Goal: Task Accomplishment & Management: Manage account settings

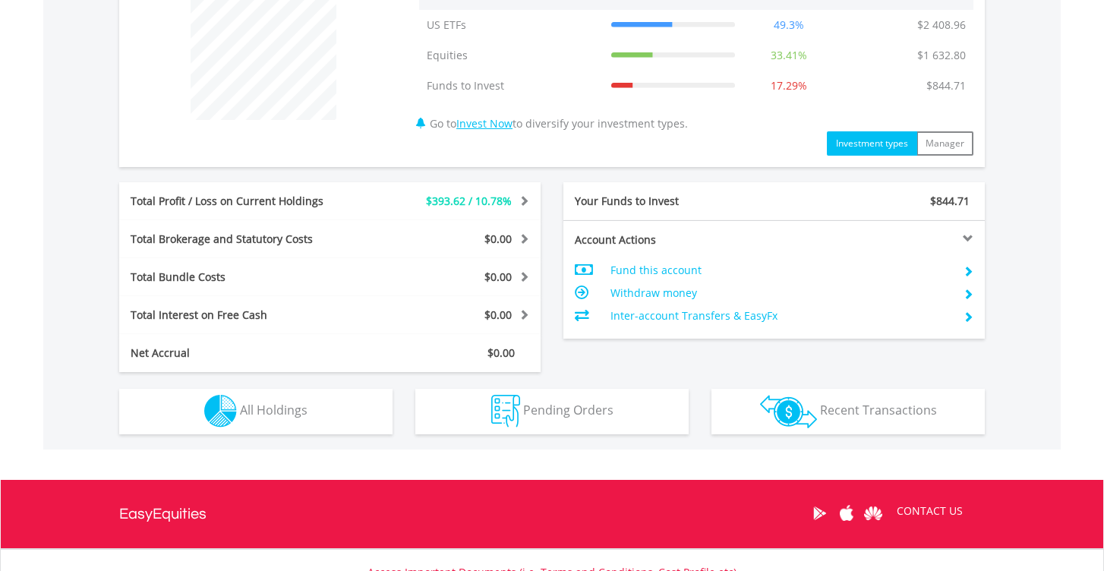
scroll to position [636, 0]
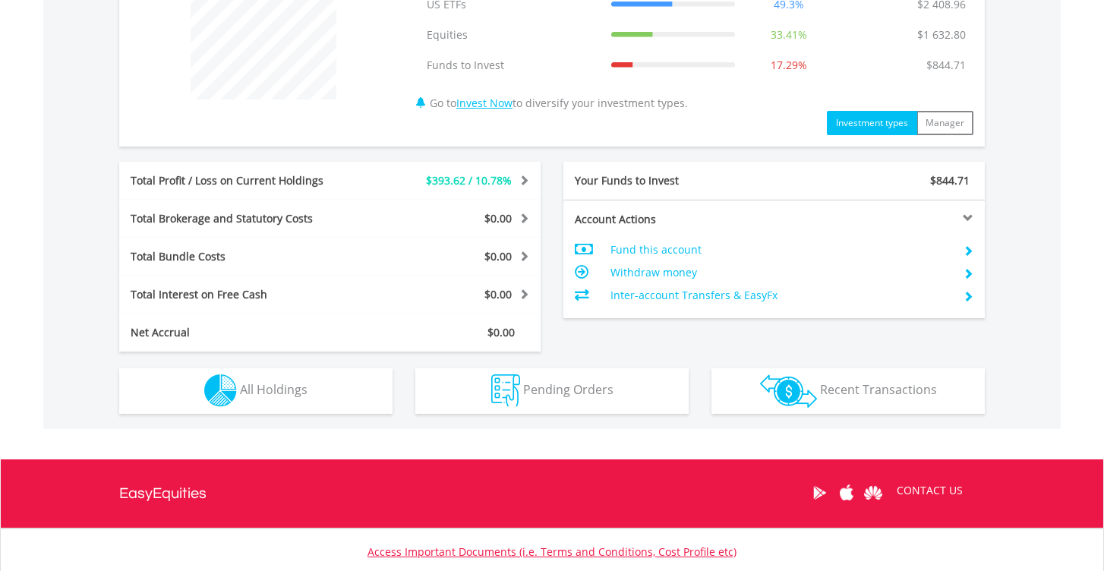
click at [282, 402] on button "Holdings All Holdings" at bounding box center [255, 391] width 273 height 46
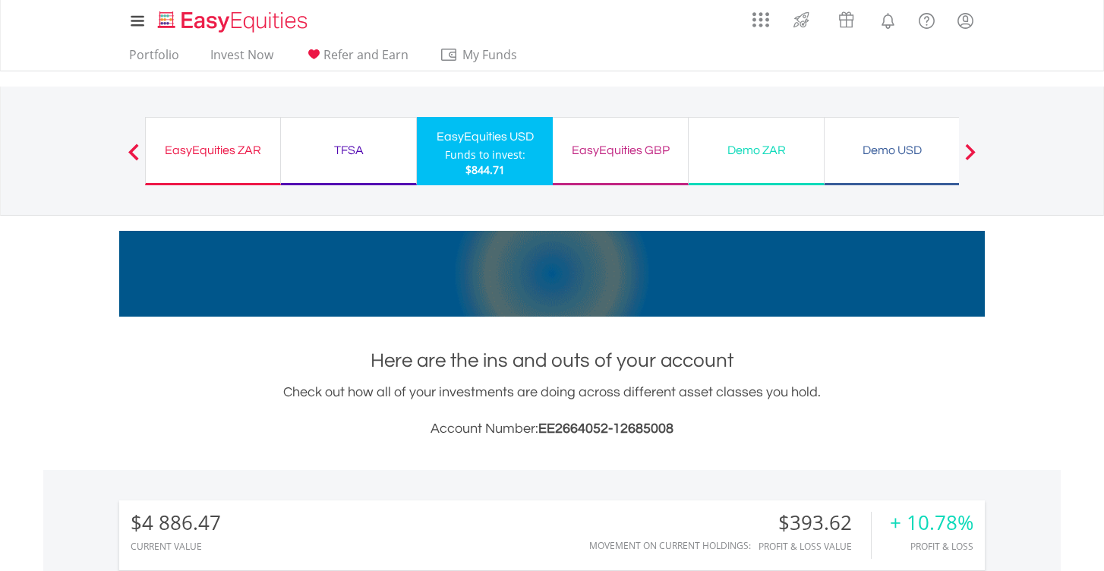
scroll to position [0, 0]
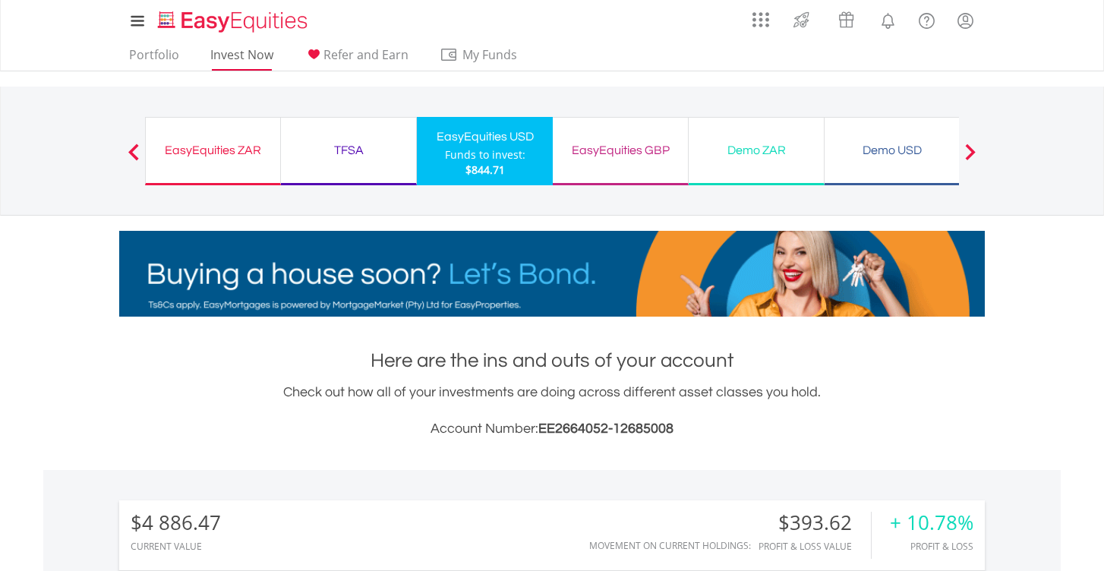
click at [261, 55] on link "Invest Now" at bounding box center [241, 59] width 75 height 24
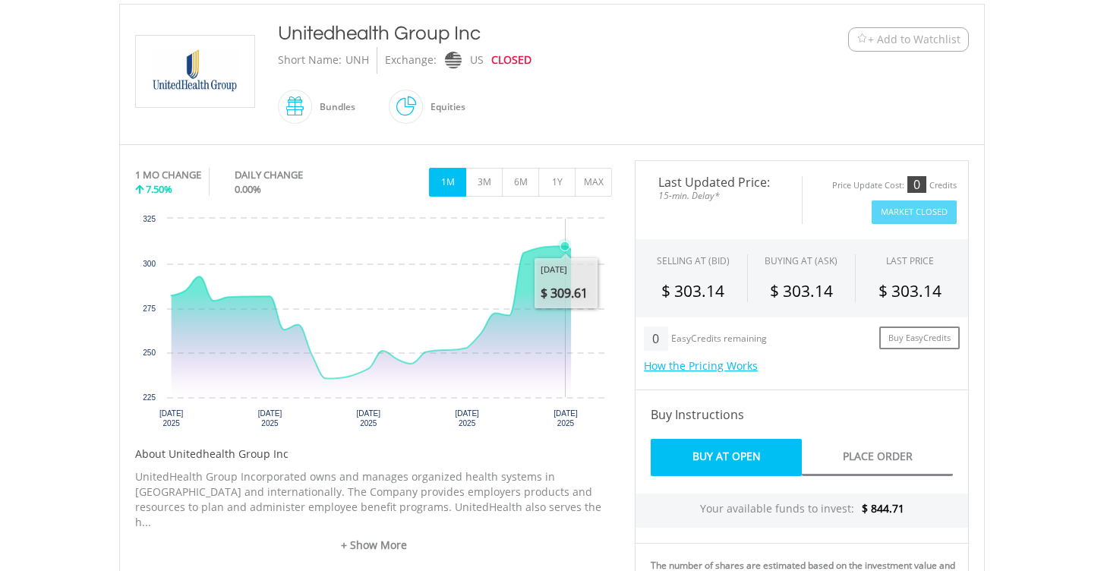
scroll to position [335, 0]
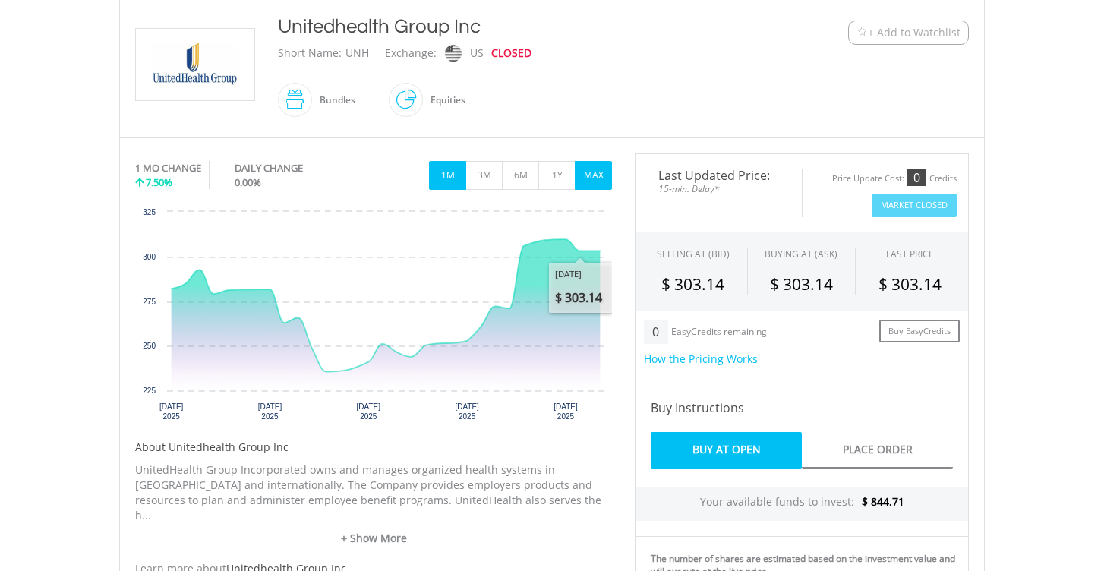
click at [600, 172] on button "MAX" at bounding box center [593, 175] width 37 height 29
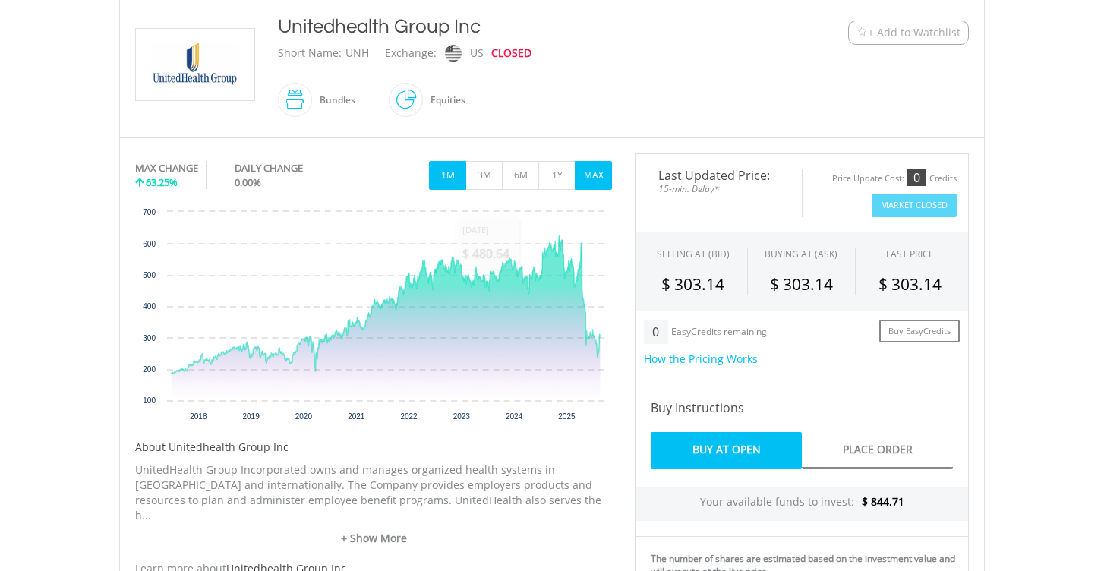
click at [443, 166] on button "1M" at bounding box center [447, 175] width 37 height 29
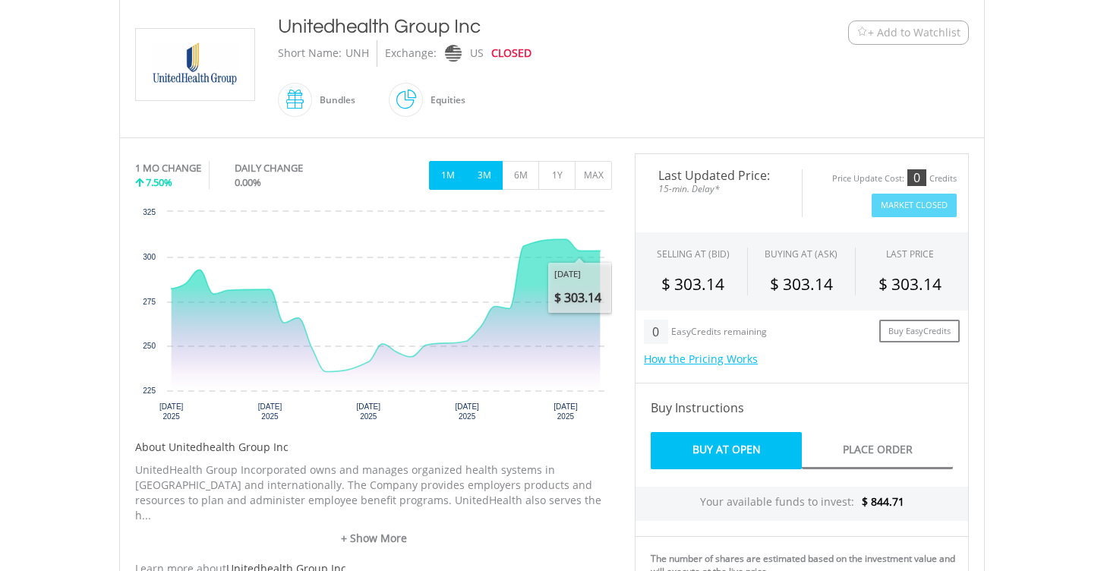
click at [474, 181] on button "3M" at bounding box center [483, 175] width 37 height 29
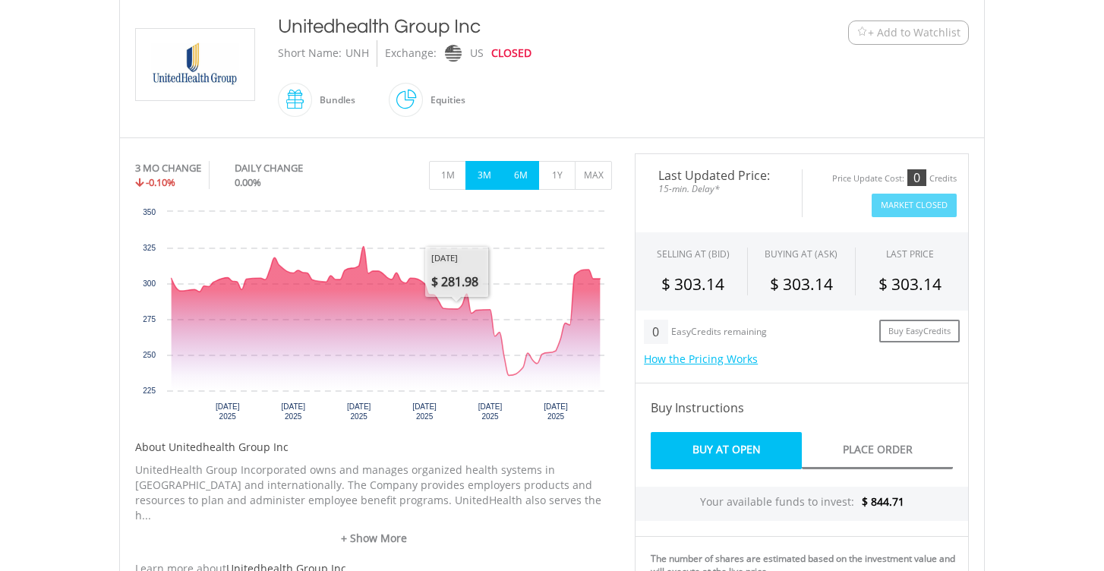
click at [531, 178] on button "6M" at bounding box center [520, 175] width 37 height 29
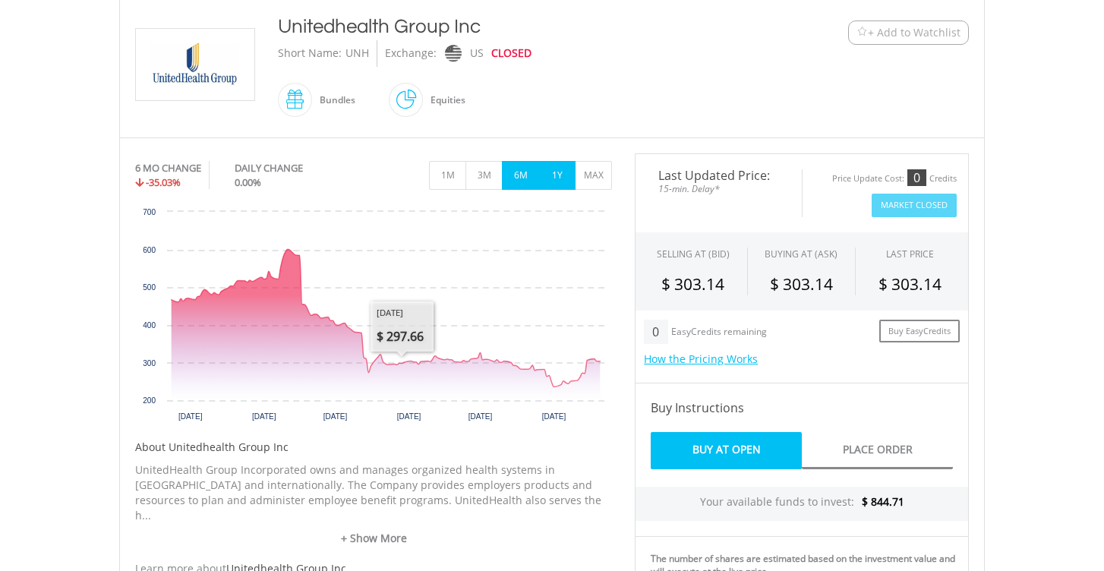
click at [553, 163] on button "1Y" at bounding box center [556, 175] width 37 height 29
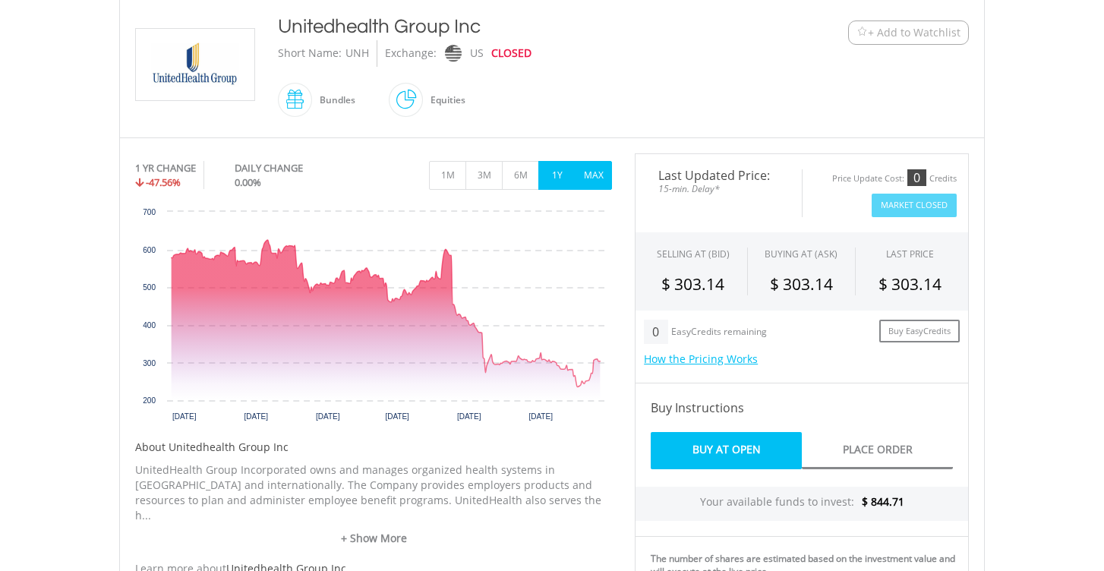
click at [597, 167] on button "MAX" at bounding box center [593, 175] width 37 height 29
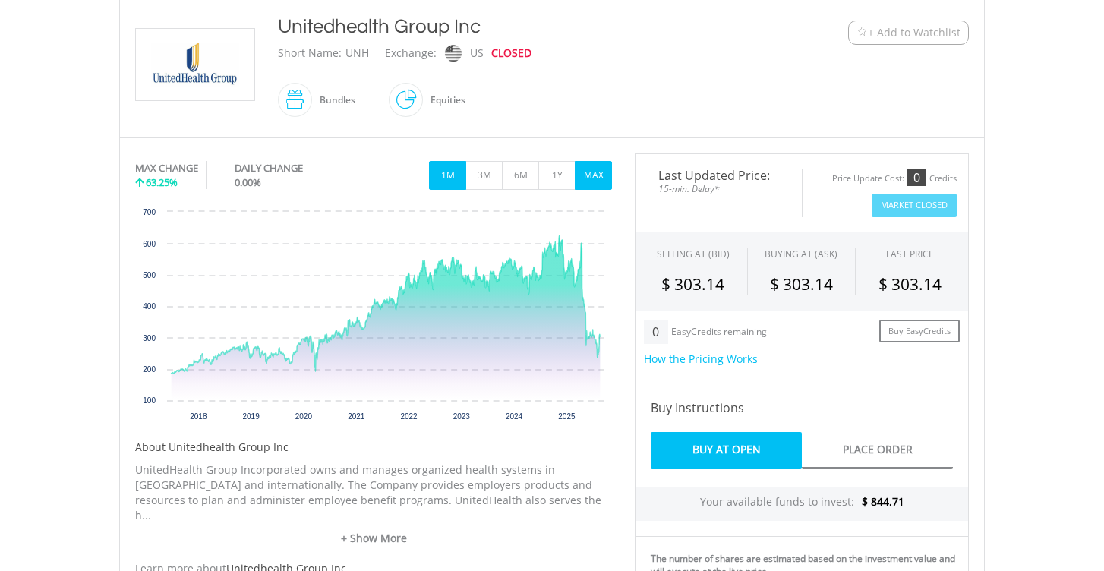
click at [456, 170] on button "1M" at bounding box center [447, 175] width 37 height 29
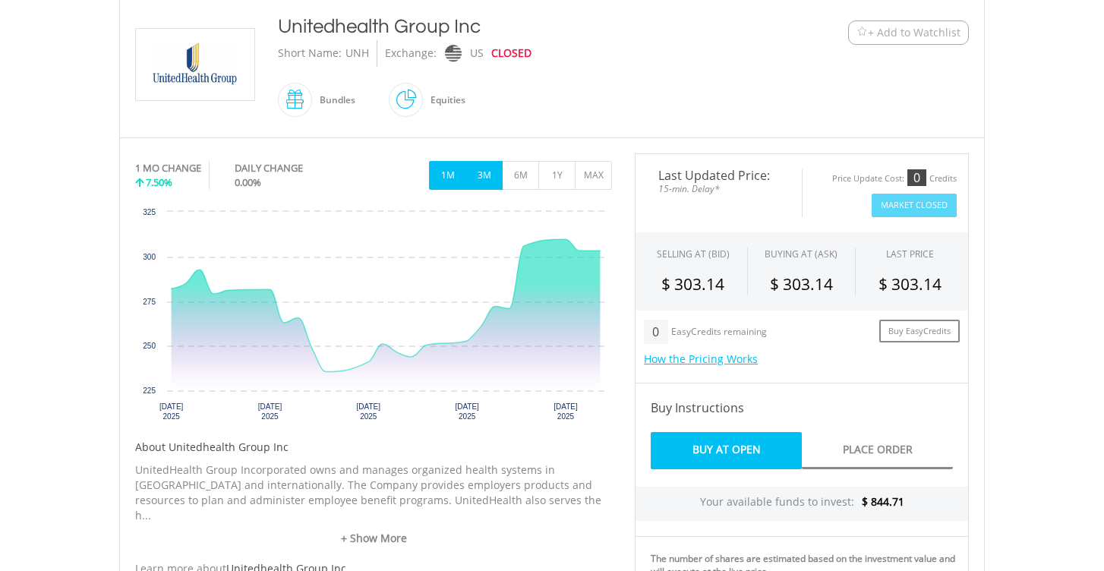
click at [482, 175] on button "3M" at bounding box center [483, 175] width 37 height 29
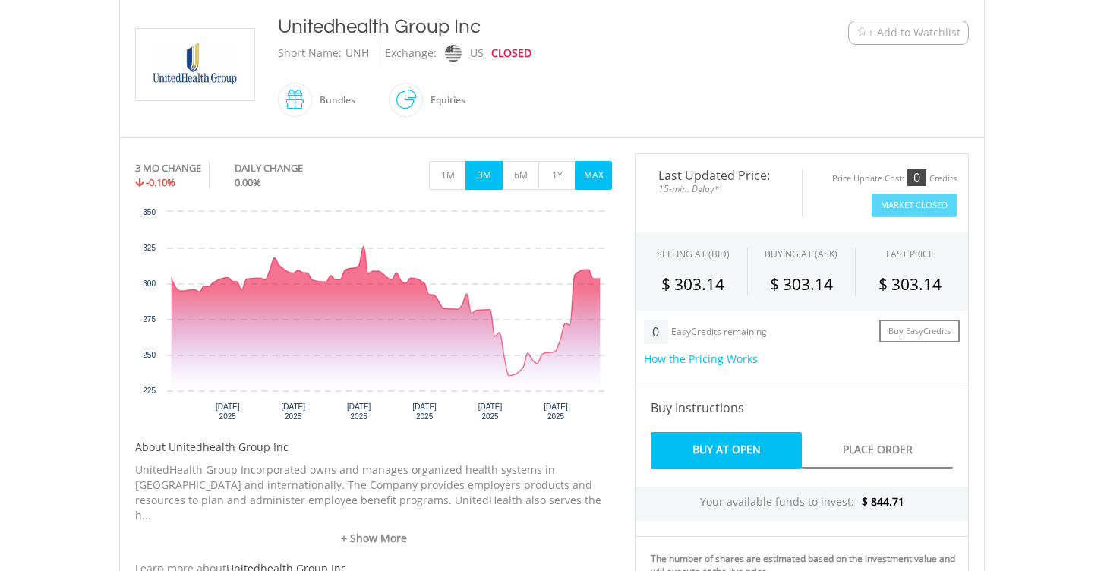
click at [584, 177] on button "MAX" at bounding box center [593, 175] width 37 height 29
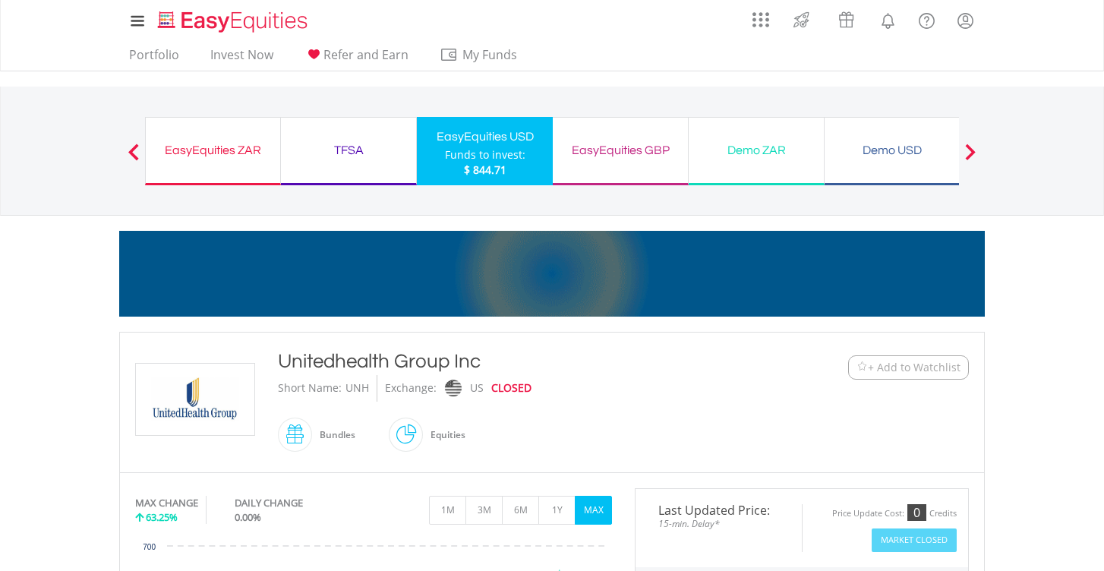
scroll to position [0, 0]
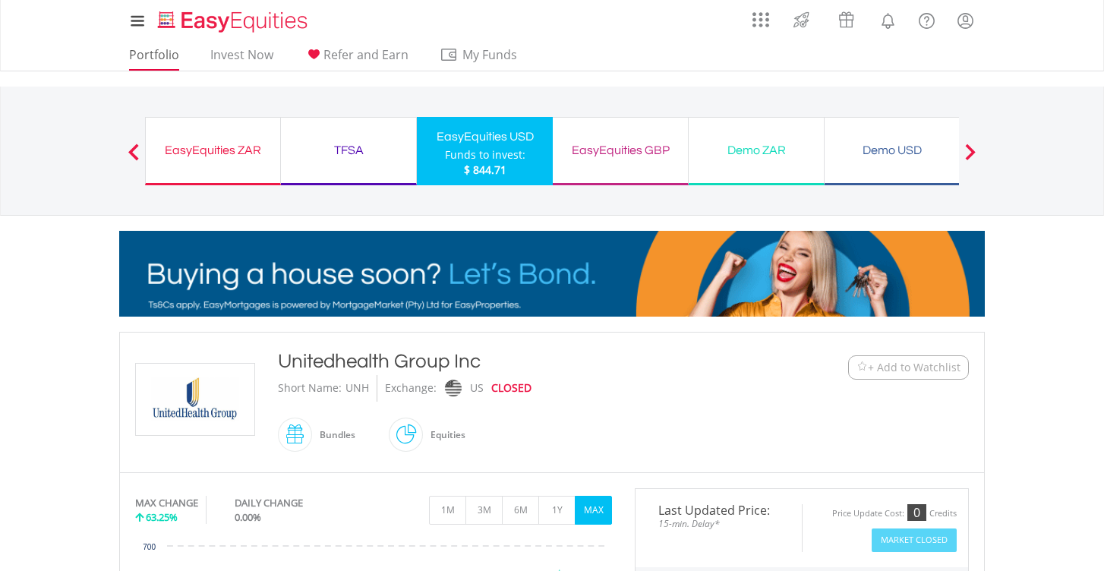
click at [147, 62] on link "Portfolio" at bounding box center [154, 59] width 62 height 24
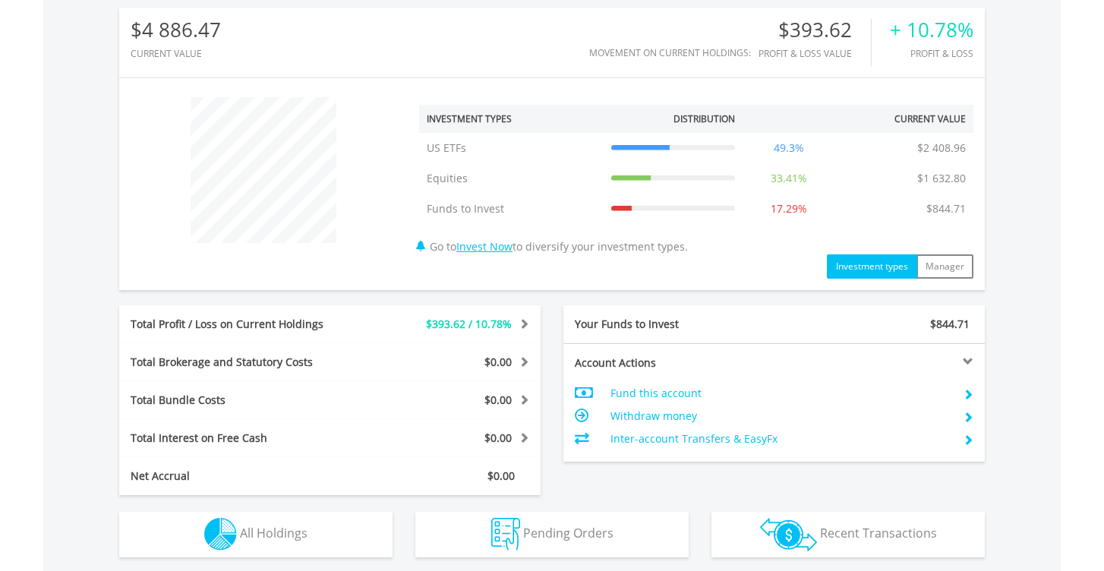
scroll to position [146, 288]
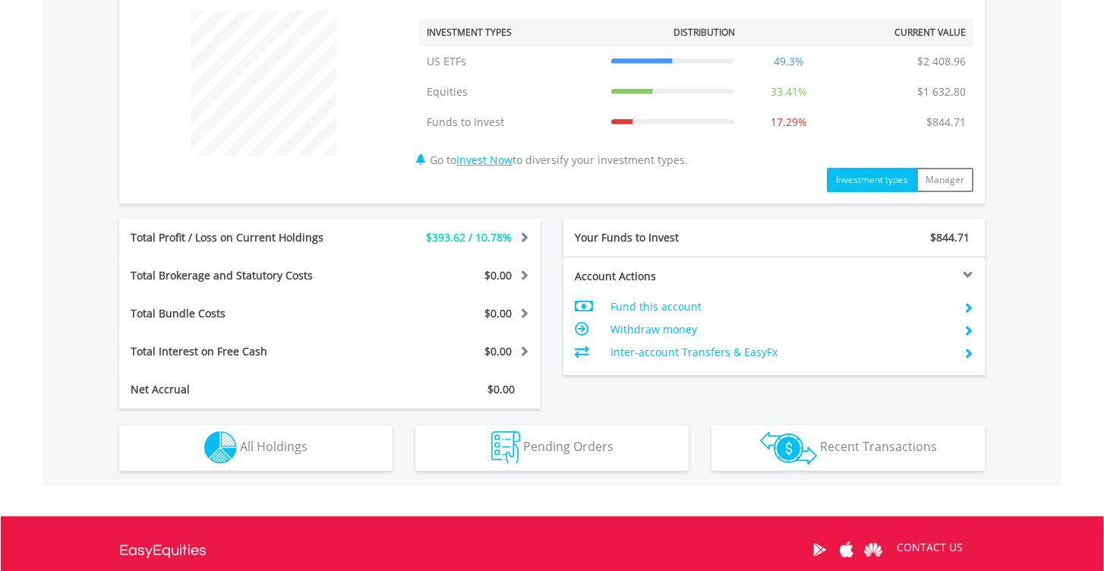
click at [812, 447] on img "button" at bounding box center [788, 447] width 57 height 33
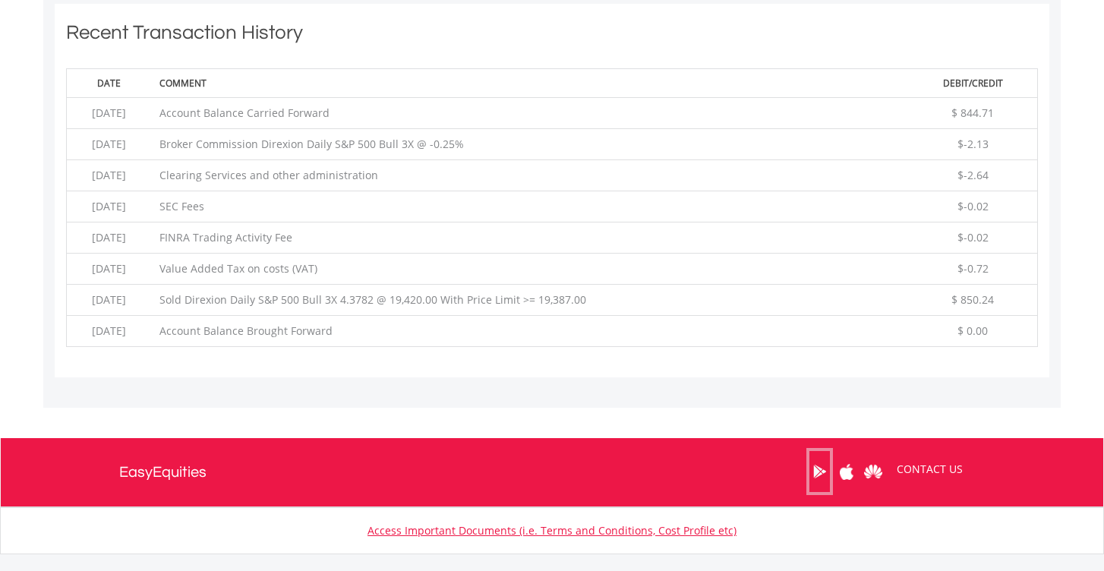
scroll to position [1064, 0]
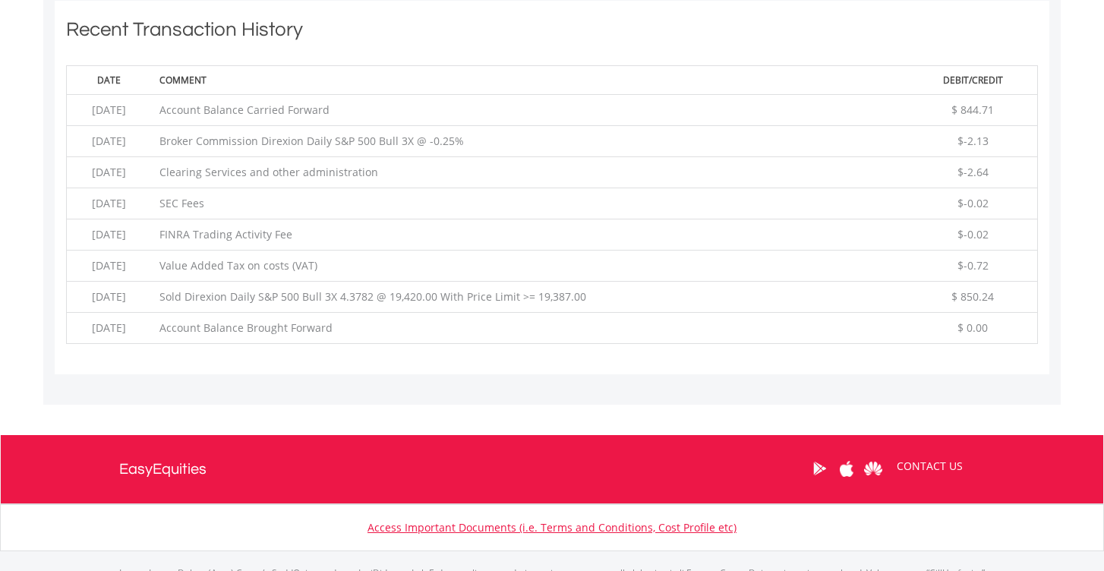
click at [493, 288] on td "Sold Direxion Daily S&P 500 Bull 3X 4.3782 @ 19,420.00 With Price Limit >= 19,3…" at bounding box center [530, 297] width 756 height 31
click at [573, 288] on td "Sold Direxion Daily S&P 500 Bull 3X 4.3782 @ 19,420.00 With Price Limit >= 19,3…" at bounding box center [530, 297] width 756 height 31
click at [307, 299] on td "Sold Direxion Daily S&P 500 Bull 3X 4.3782 @ 19,420.00 With Price Limit >= 19,3…" at bounding box center [530, 297] width 756 height 31
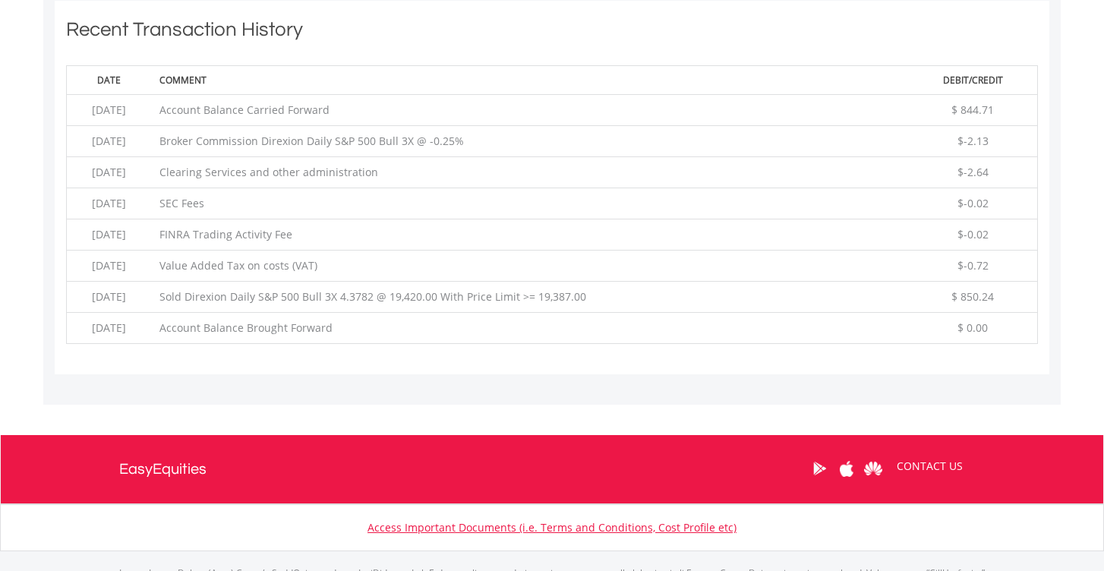
click at [473, 289] on td "Sold Direxion Daily S&P 500 Bull 3X 4.3782 @ 19,420.00 With Price Limit >= 19,3…" at bounding box center [530, 297] width 756 height 31
click at [606, 287] on td "Sold Direxion Daily S&P 500 Bull 3X 4.3782 @ 19,420.00 With Price Limit >= 19,3…" at bounding box center [530, 297] width 756 height 31
click at [512, 295] on td "Sold Direxion Daily S&P 500 Bull 3X 4.3782 @ 19,420.00 With Price Limit >= 19,3…" at bounding box center [530, 297] width 756 height 31
click at [619, 303] on td "Sold Direxion Daily S&P 500 Bull 3X 4.3782 @ 19,420.00 With Price Limit >= 19,3…" at bounding box center [530, 297] width 756 height 31
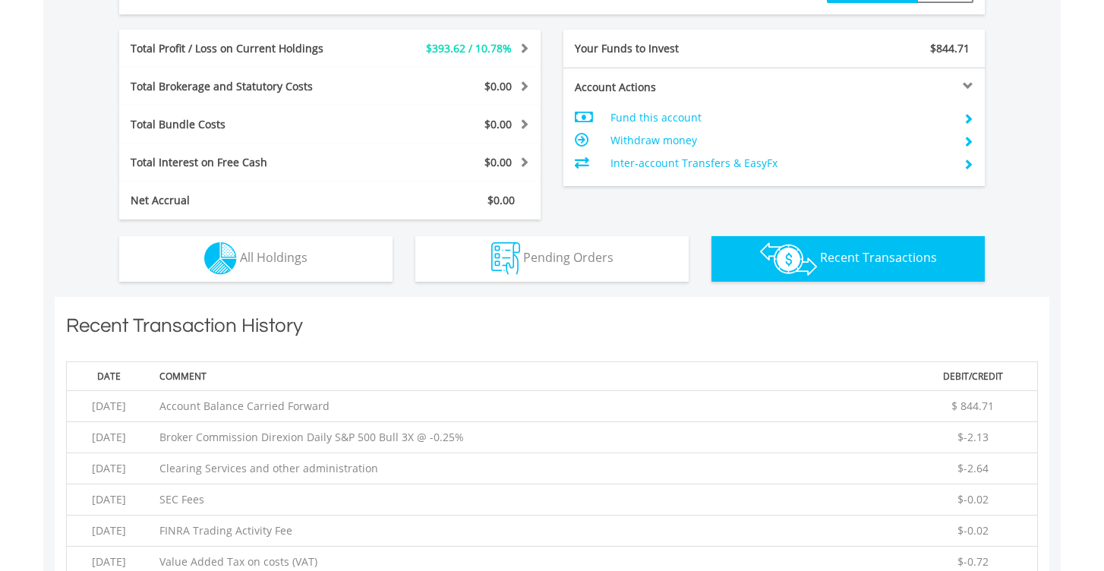
click at [534, 270] on button "Pending Orders Pending Orders" at bounding box center [551, 259] width 273 height 46
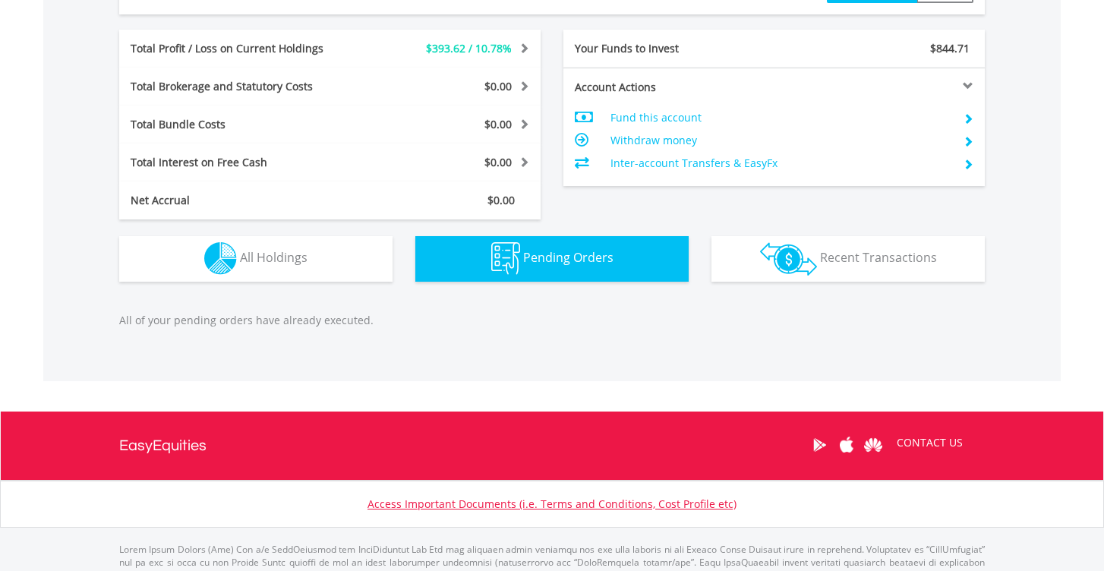
scroll to position [827, 0]
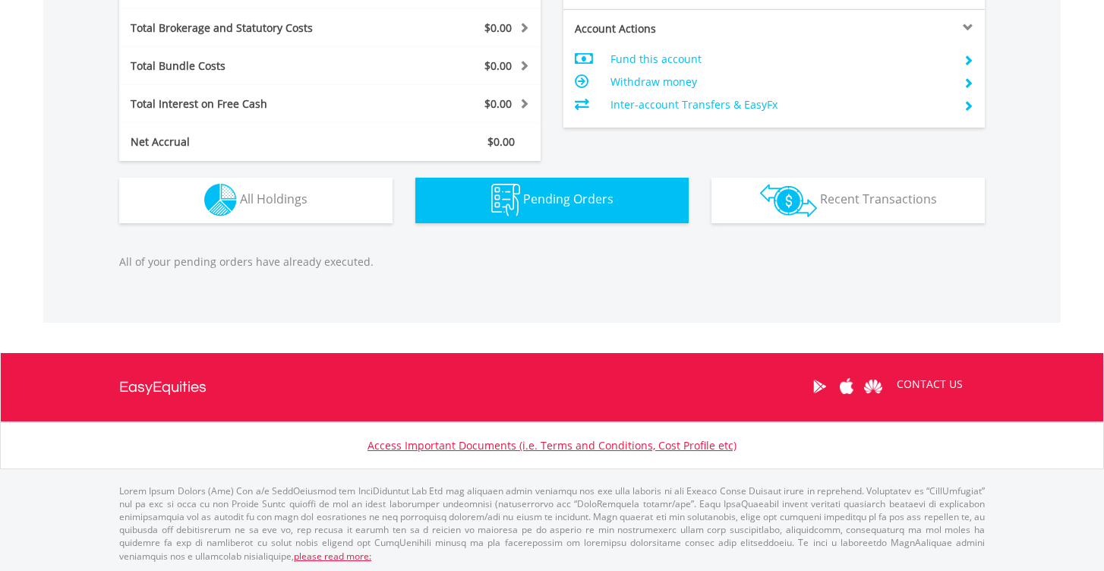
click at [342, 212] on button "Holdings All Holdings" at bounding box center [255, 201] width 273 height 46
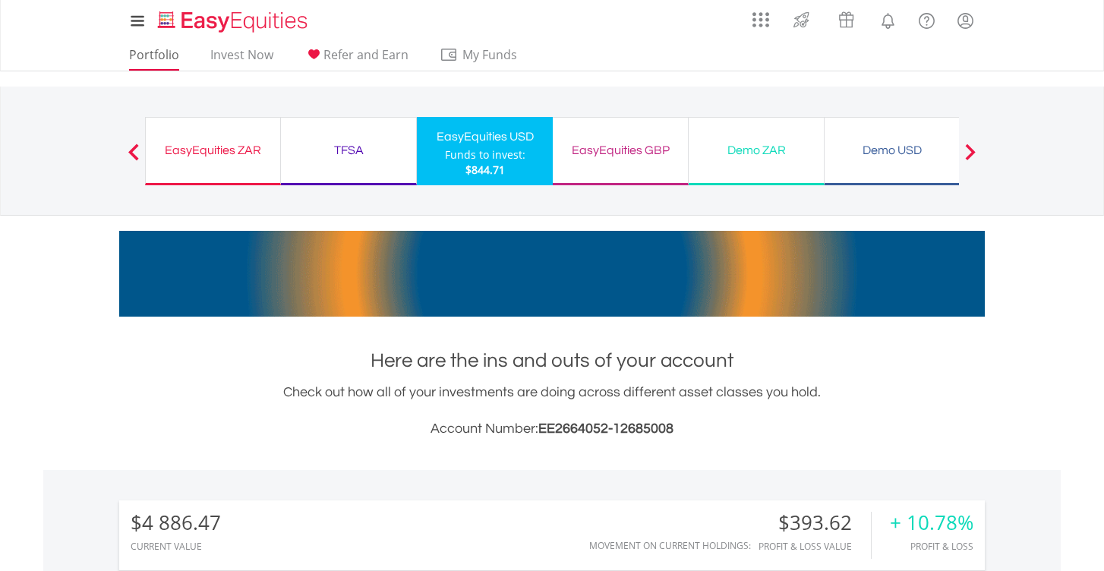
scroll to position [-1, 0]
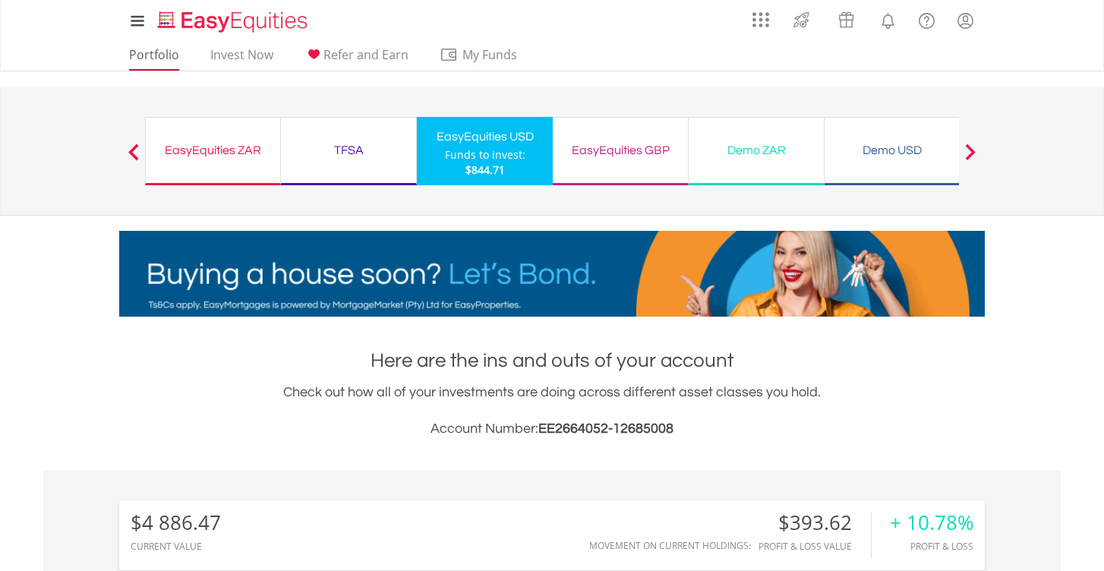
click at [158, 60] on link "Portfolio" at bounding box center [154, 59] width 62 height 24
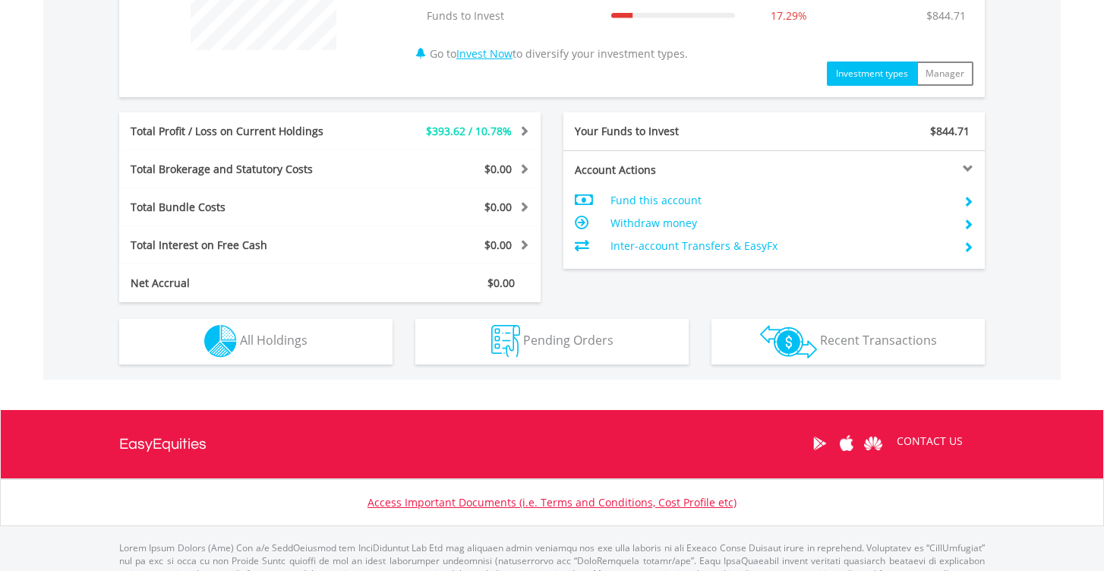
scroll to position [697, 0]
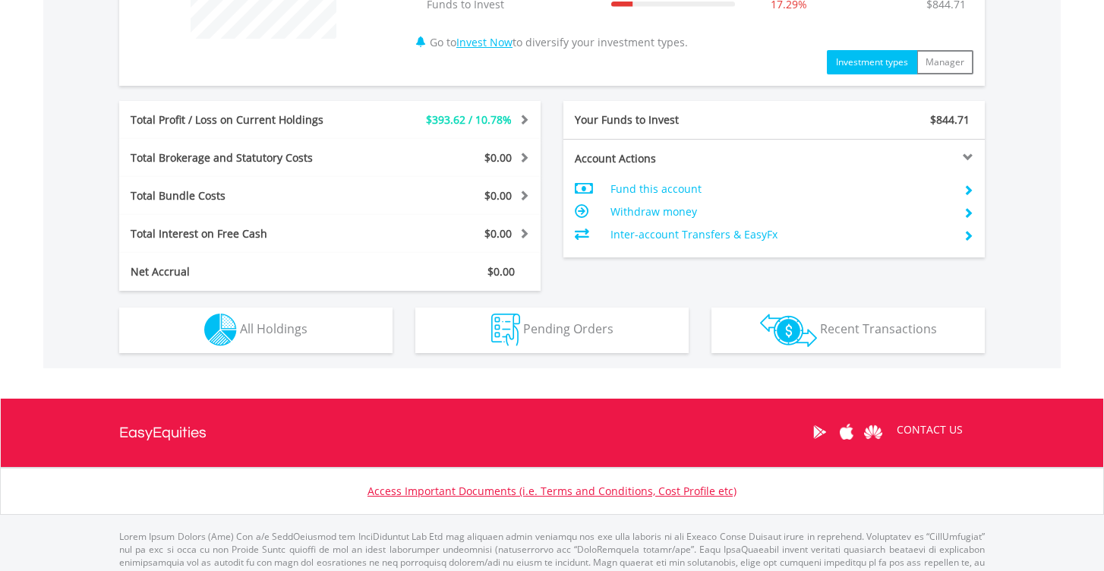
click at [637, 314] on button "Pending Orders Pending Orders" at bounding box center [551, 330] width 273 height 46
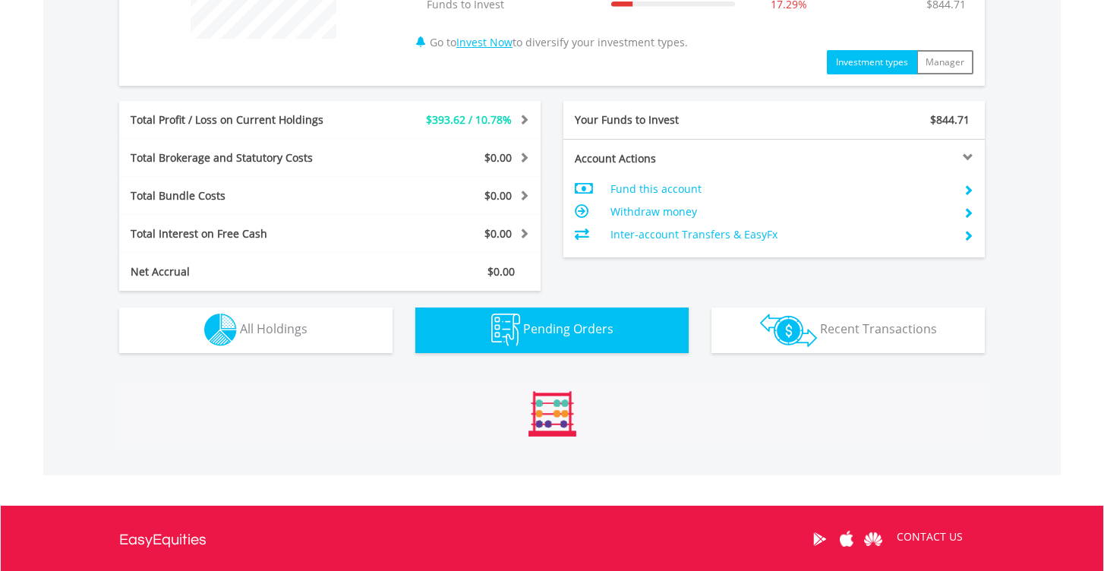
scroll to position [827, 0]
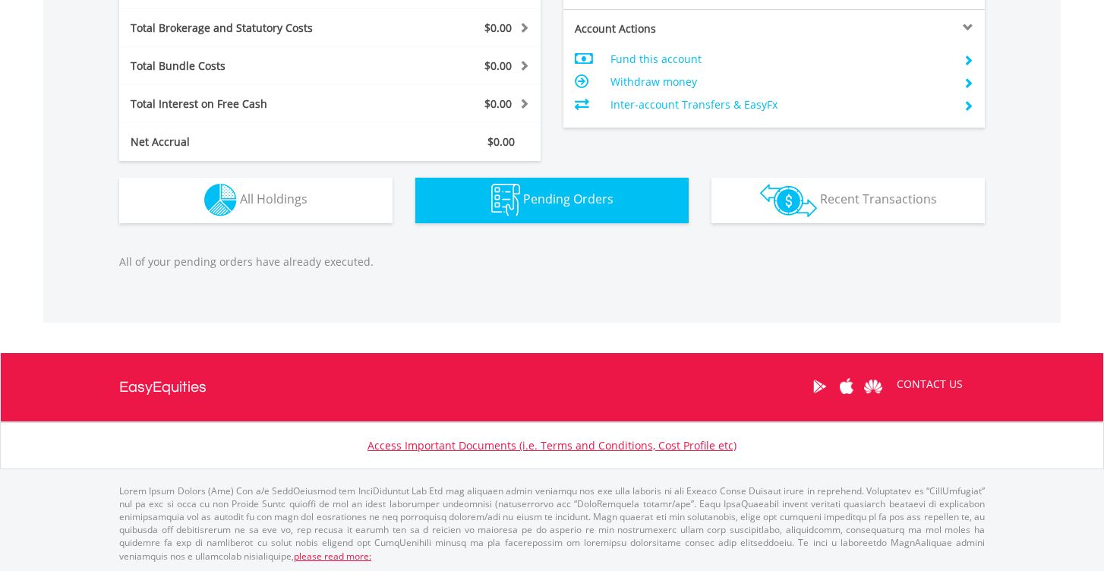
click at [818, 203] on button "Transactions Recent Transactions" at bounding box center [847, 201] width 273 height 46
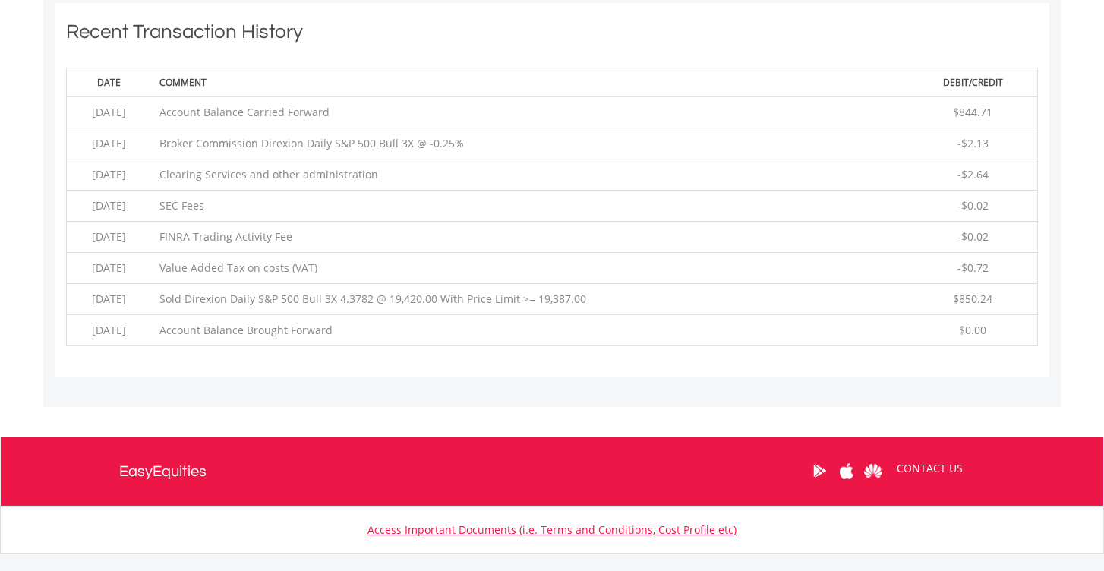
scroll to position [1064, 0]
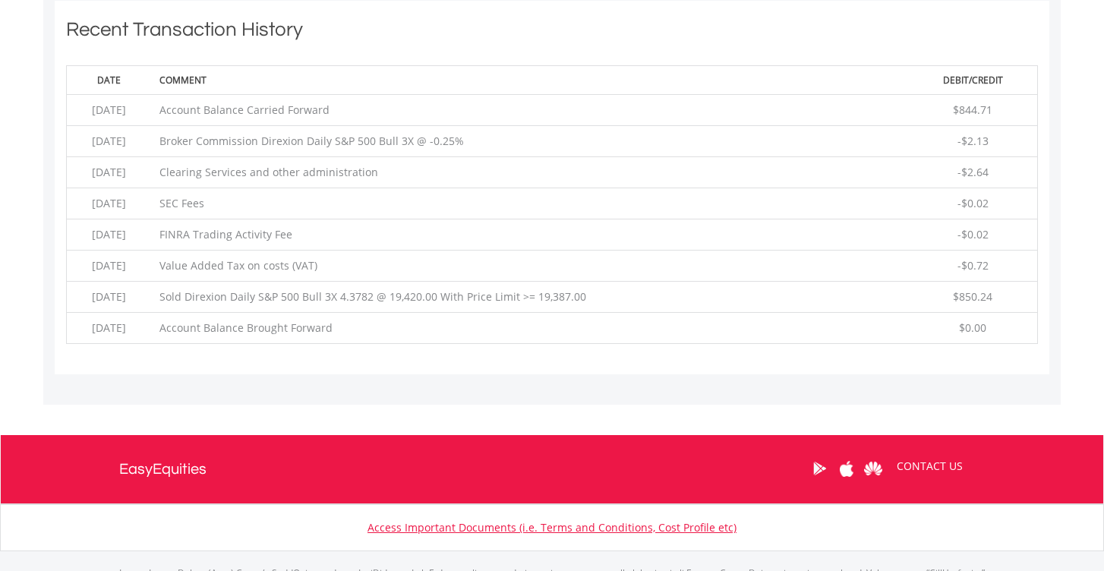
click at [495, 296] on td "Sold Direxion Daily S&P 500 Bull 3X 4.3782 @ 19,420.00 With Price Limit >= 19,3…" at bounding box center [530, 297] width 756 height 31
click at [711, 318] on td "Account Balance Brought Forward" at bounding box center [530, 328] width 756 height 31
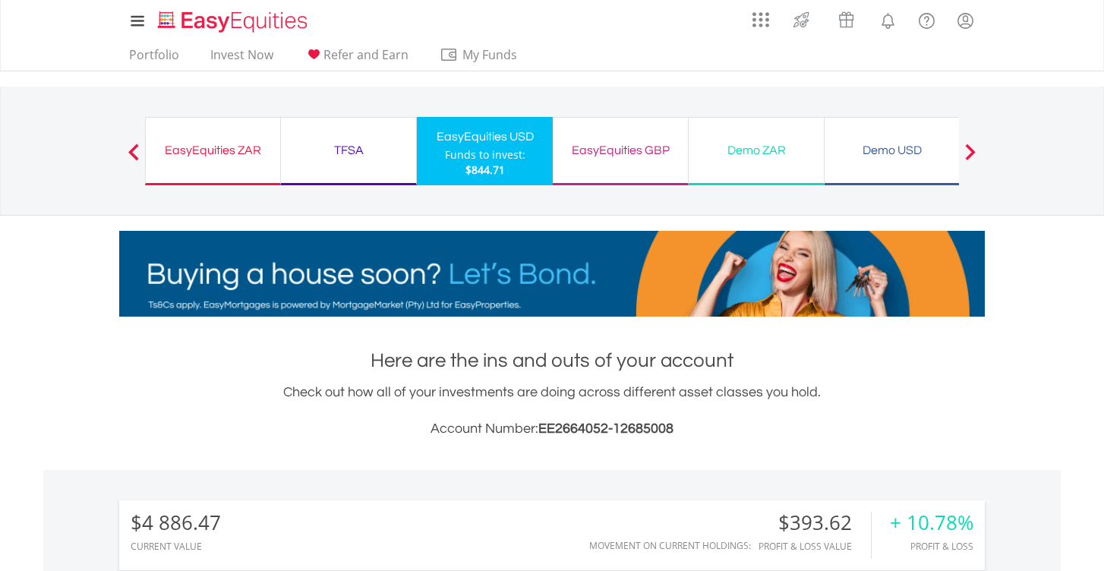
scroll to position [0, 0]
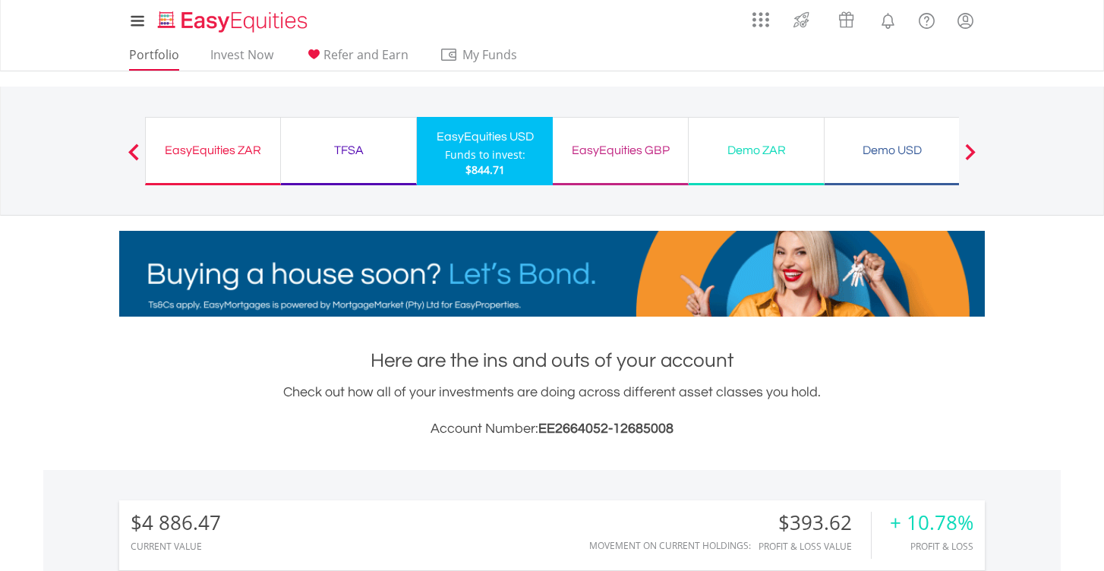
click at [169, 65] on link "Portfolio" at bounding box center [154, 59] width 62 height 24
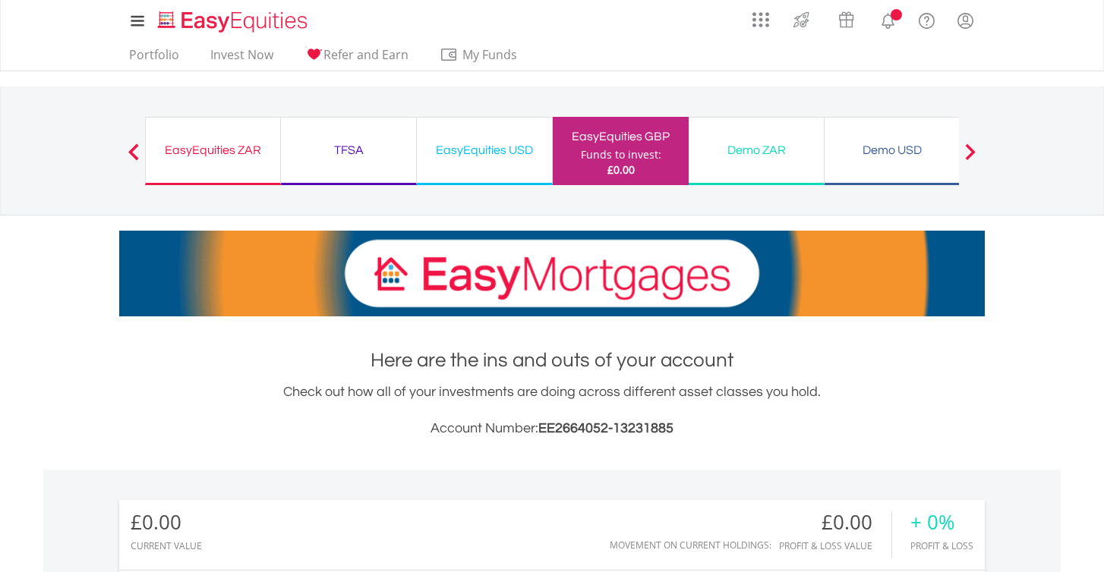
scroll to position [146, 288]
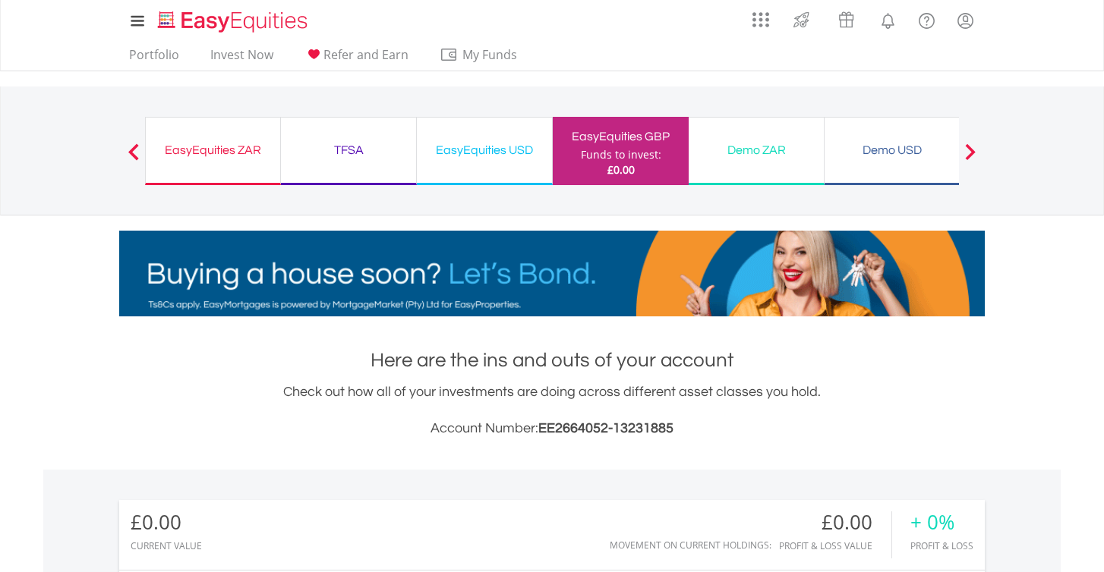
click at [448, 140] on div "EasyEquities USD" at bounding box center [484, 150] width 117 height 21
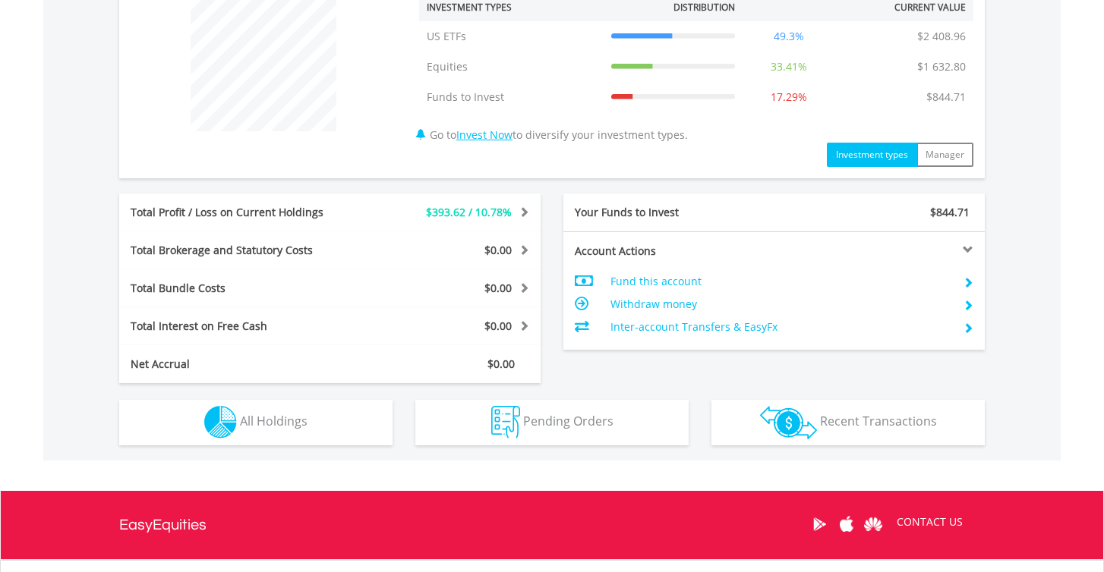
scroll to position [695, 0]
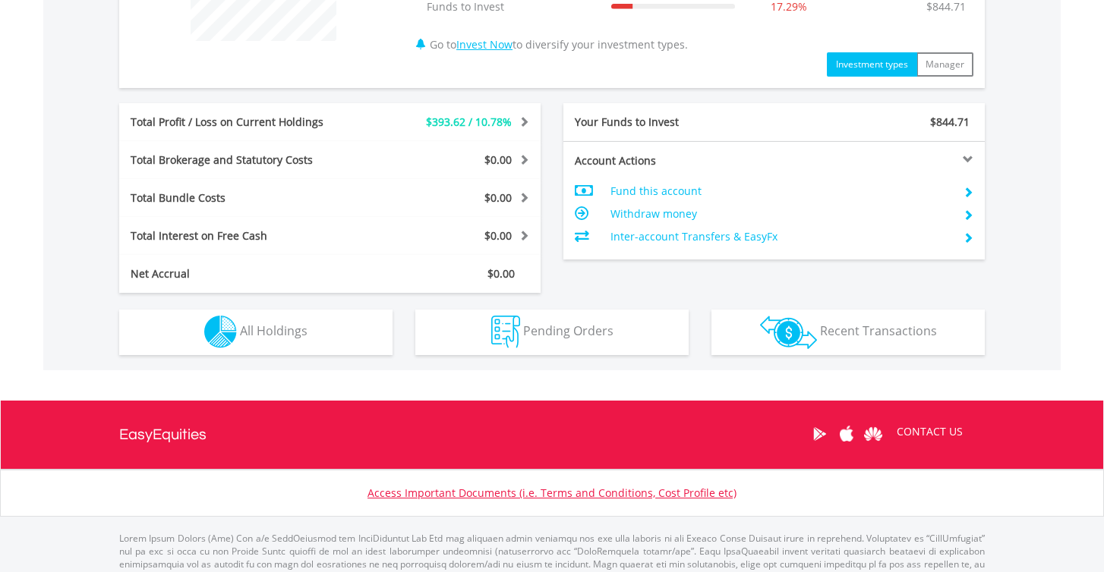
click at [808, 317] on img "button" at bounding box center [788, 332] width 57 height 33
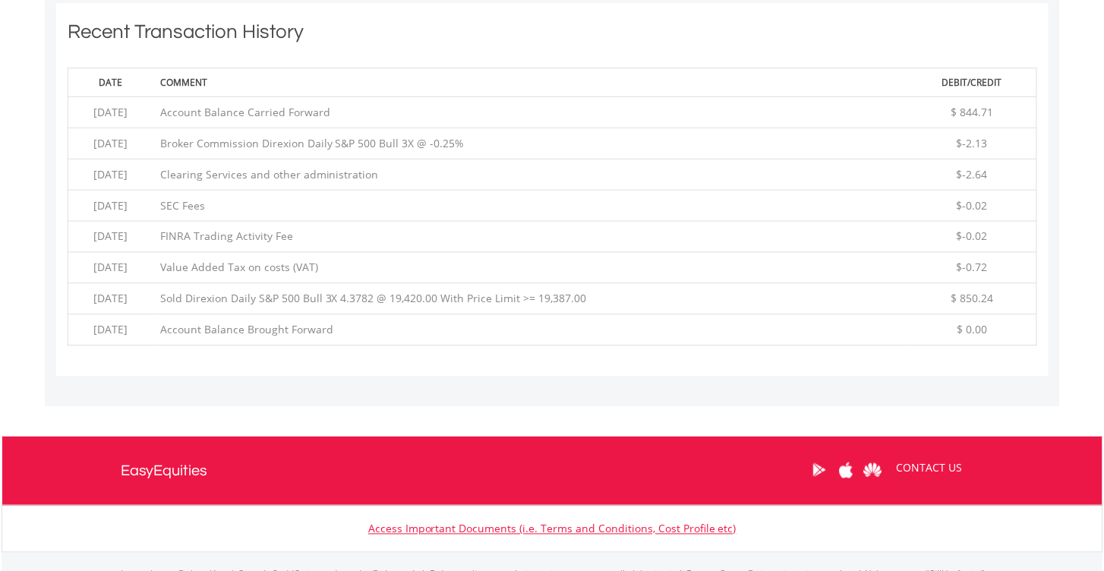
scroll to position [1064, 0]
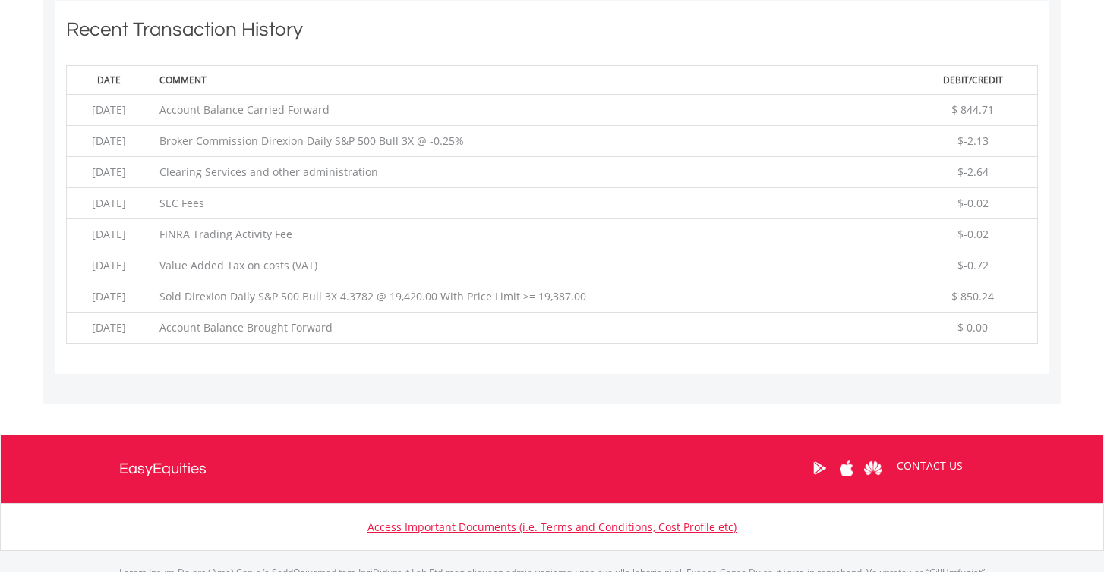
click at [566, 299] on td "Sold Direxion Daily S&P 500 Bull 3X 4.3782 @ 19,420.00 With Price Limit >= 19,3…" at bounding box center [530, 297] width 756 height 31
click at [641, 304] on td "Sold Direxion Daily S&P 500 Bull 3X 4.3782 @ 19,420.00 With Price Limit >= 19,3…" at bounding box center [530, 297] width 756 height 31
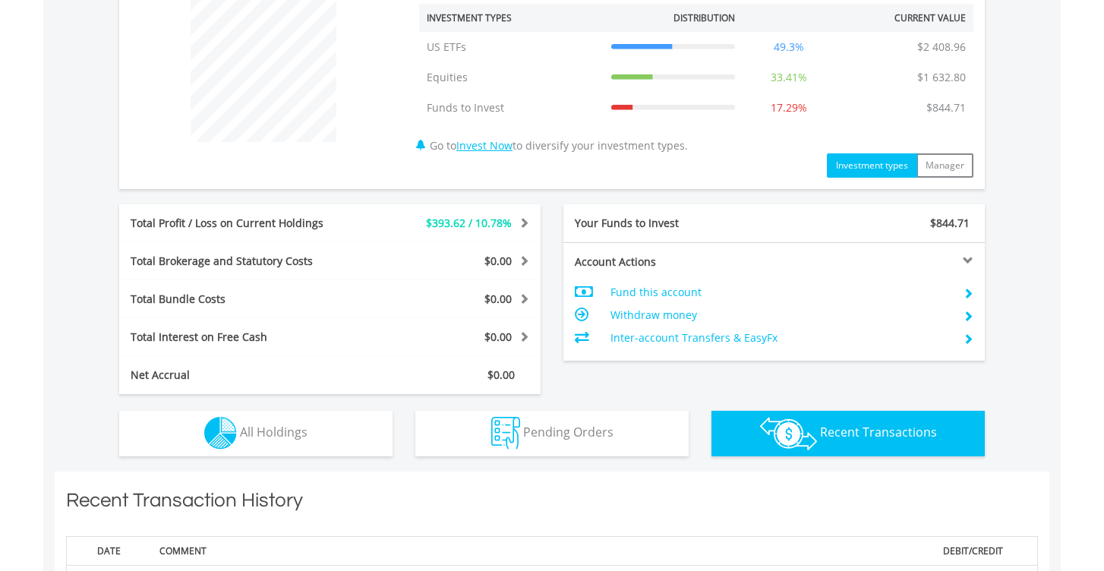
scroll to position [509, 0]
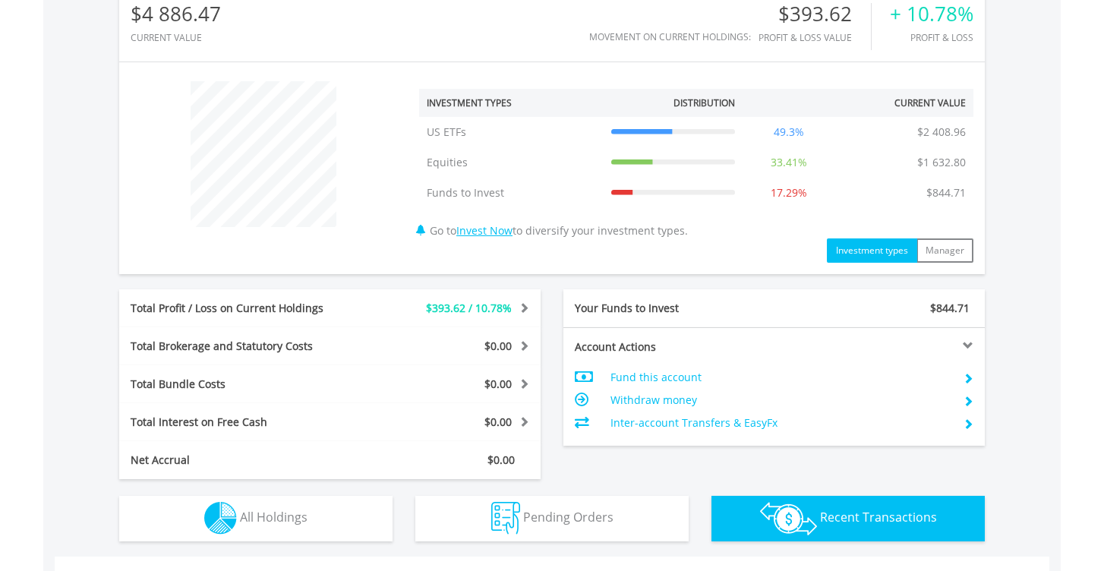
click at [321, 509] on button "Holdings All Holdings" at bounding box center [255, 519] width 273 height 46
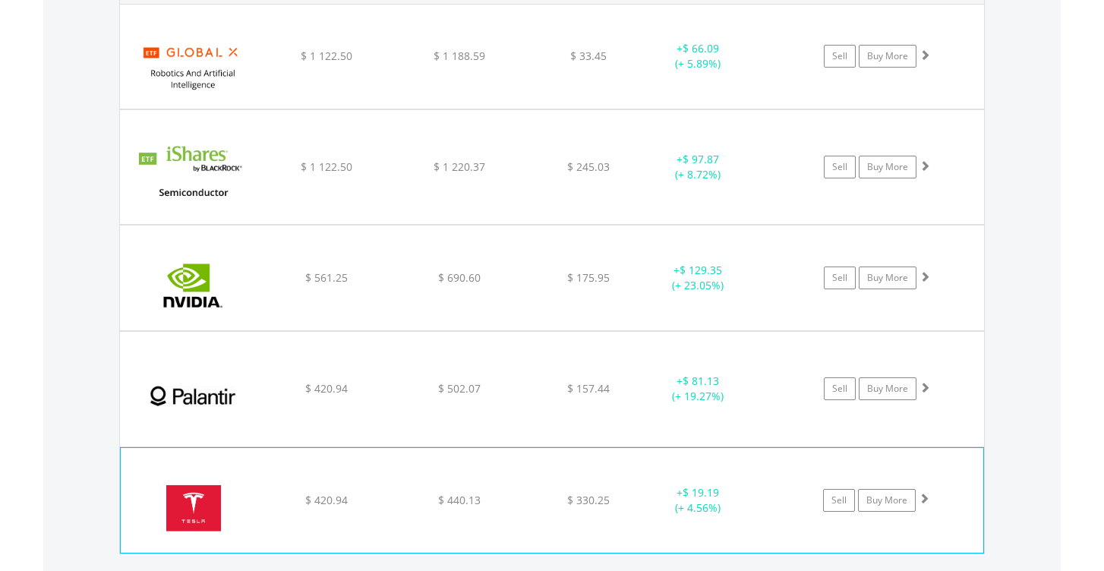
scroll to position [1168, 0]
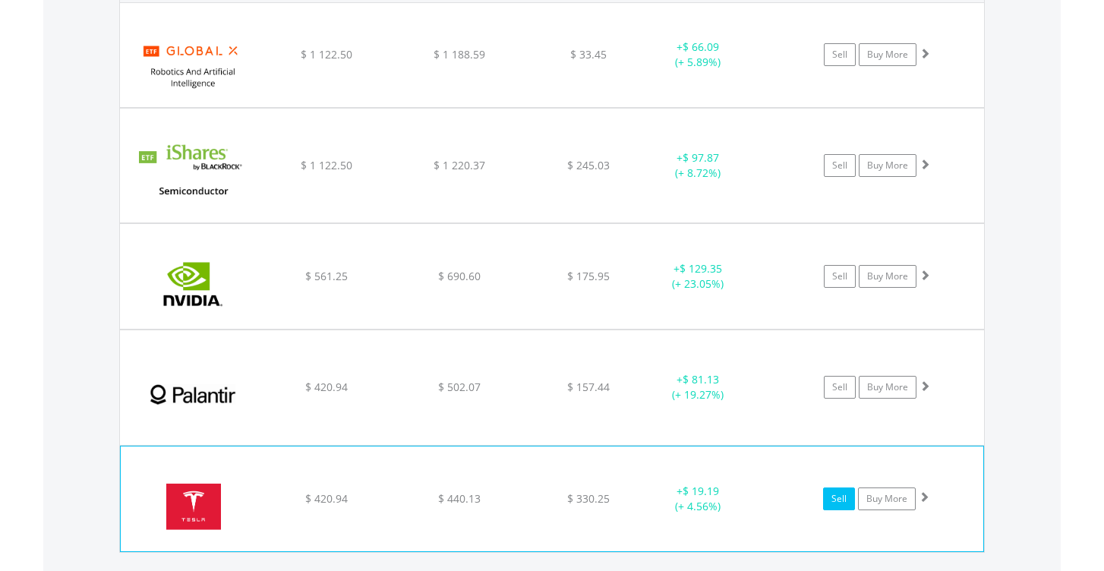
click at [841, 493] on link "Sell" at bounding box center [839, 498] width 32 height 23
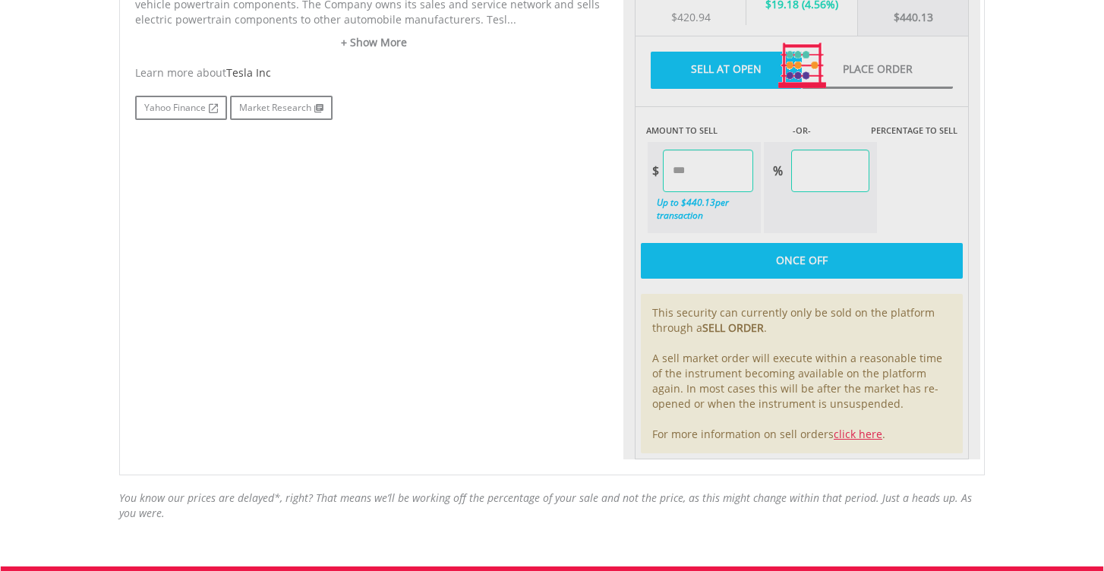
scroll to position [835, 0]
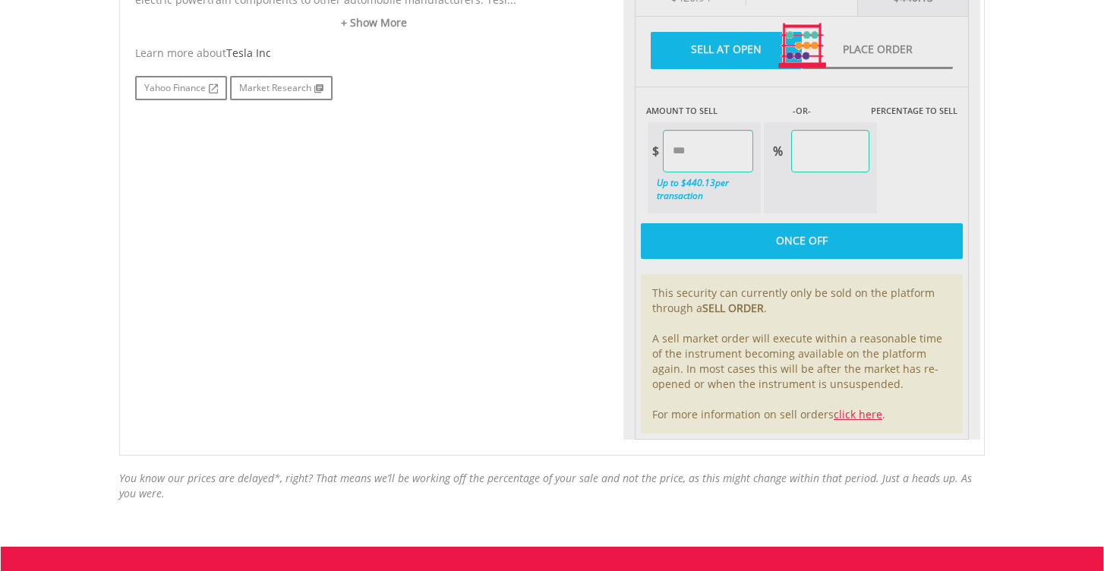
type input "******"
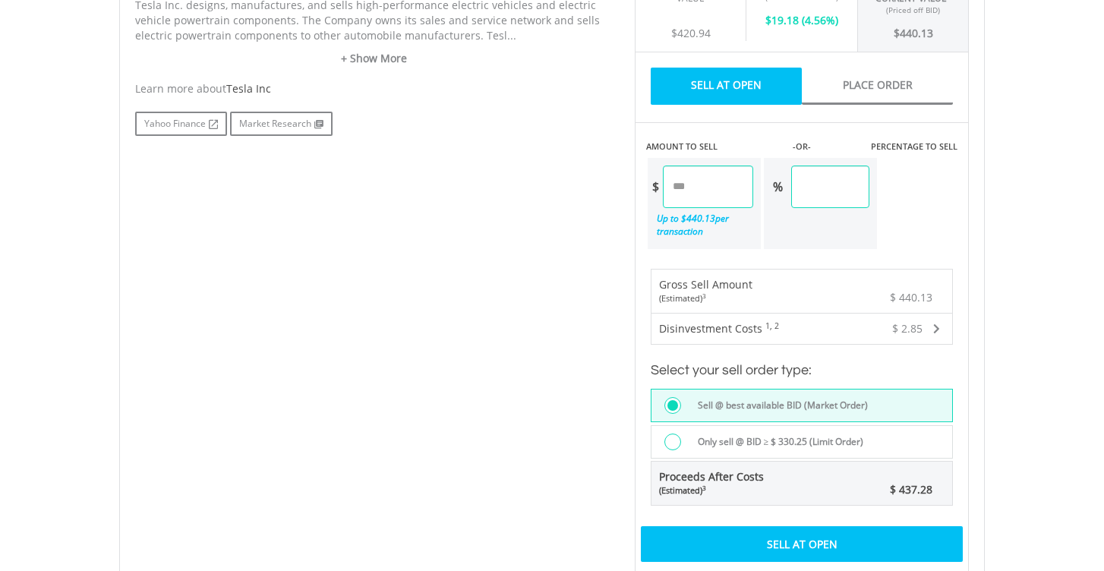
scroll to position [840, 0]
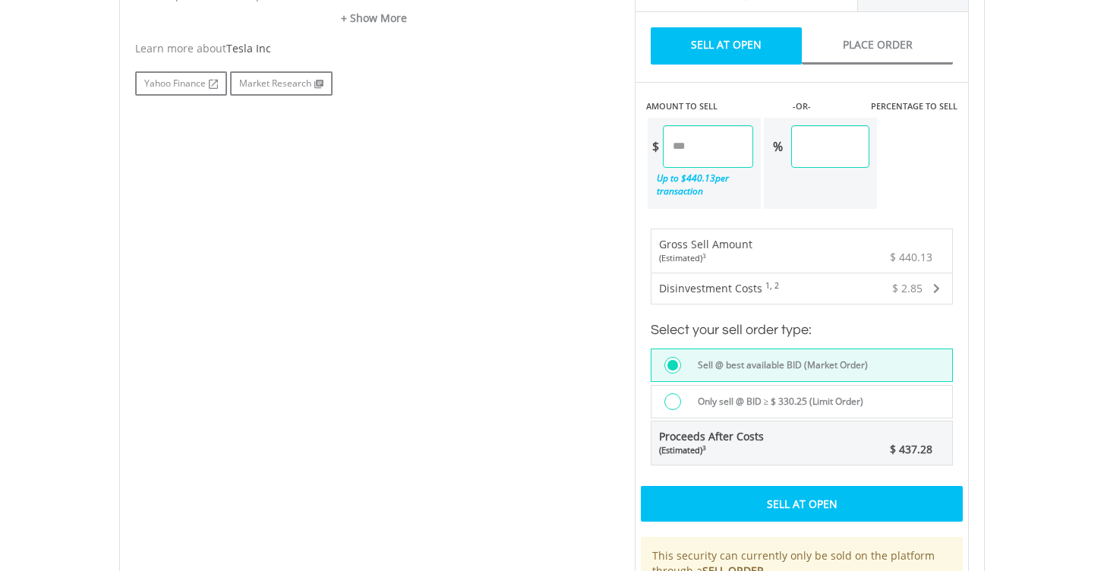
click at [725, 408] on label "Only sell @ BID ≥ $ 330.25 (Limit Order)" at bounding box center [776, 401] width 175 height 17
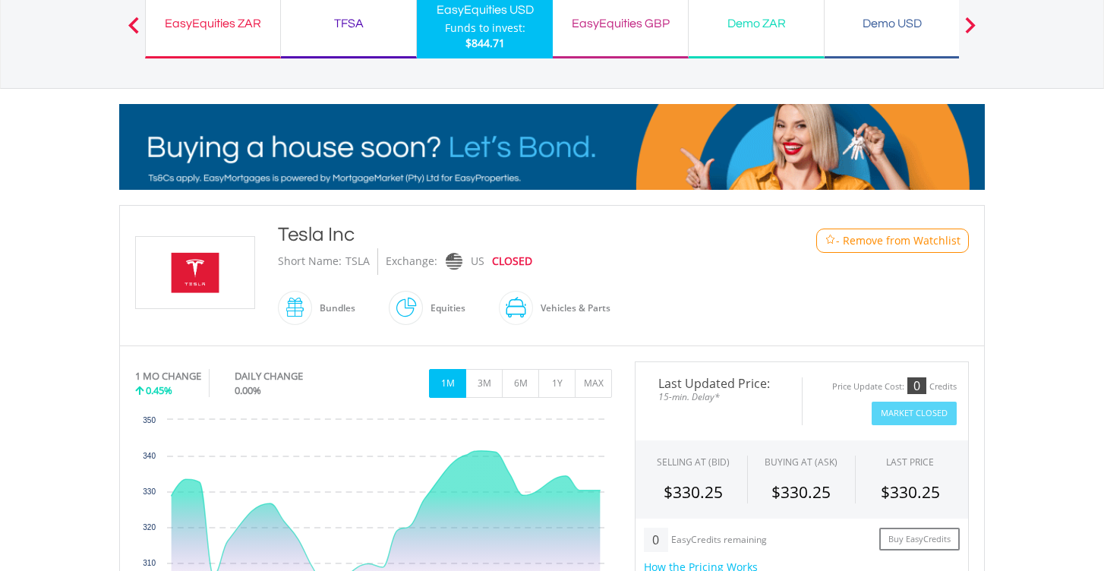
scroll to position [100, 0]
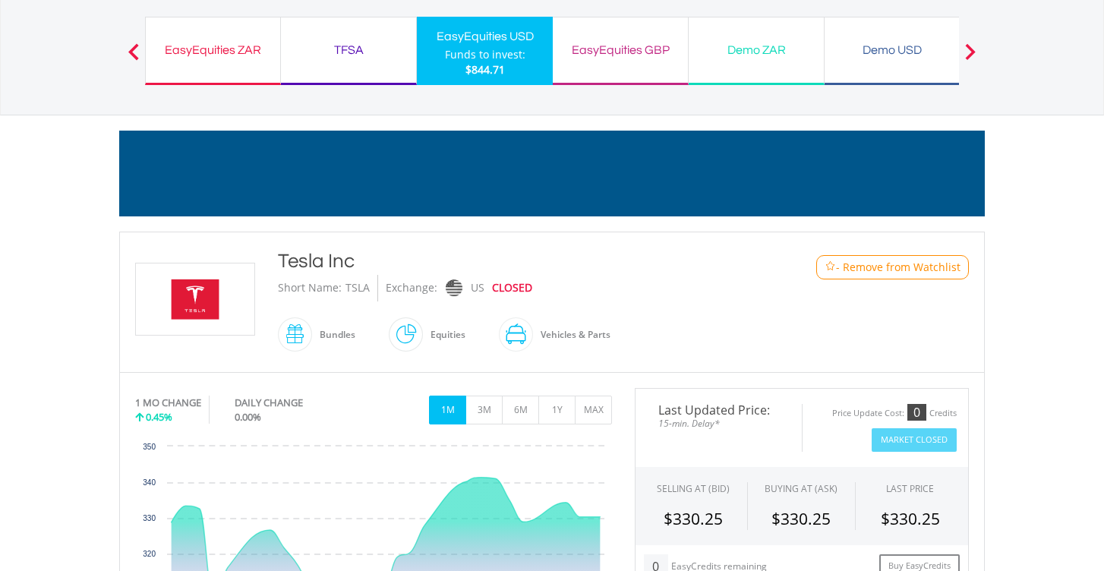
click at [137, 51] on button "Previous" at bounding box center [133, 58] width 30 height 15
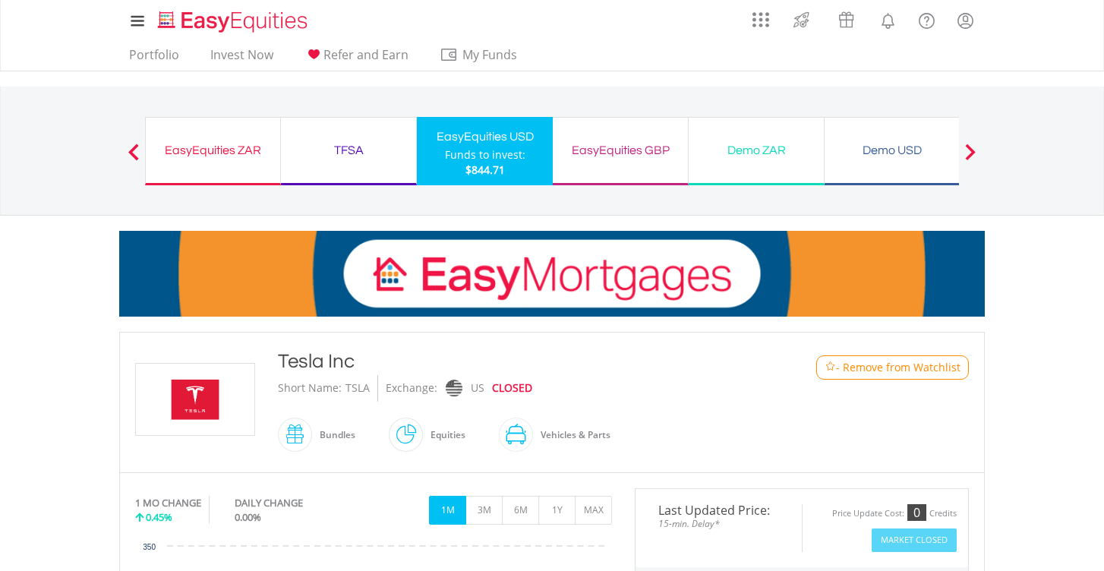
scroll to position [0, 0]
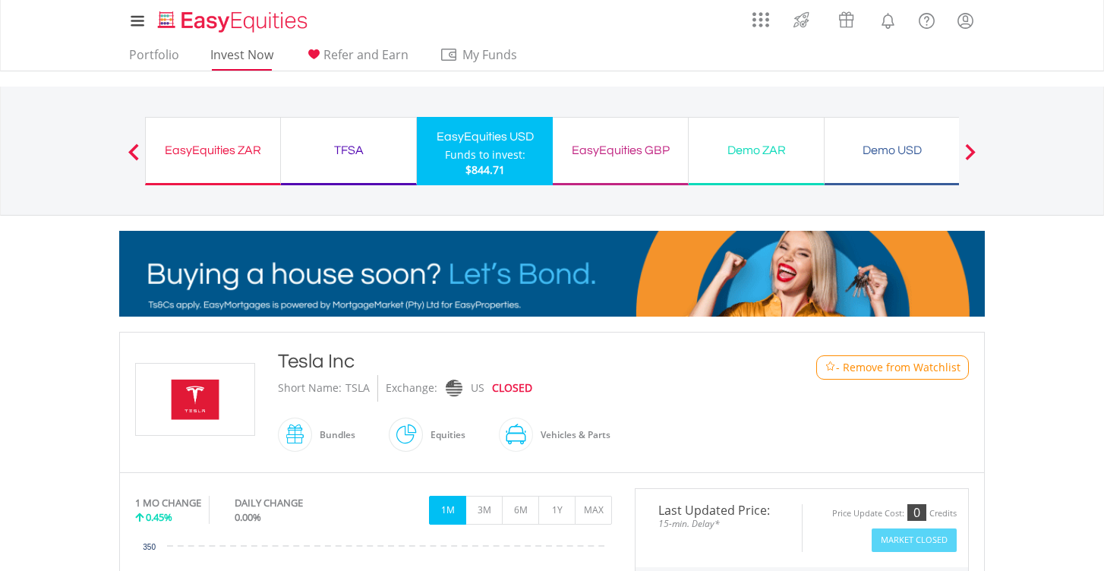
click at [256, 58] on link "Invest Now" at bounding box center [241, 59] width 75 height 24
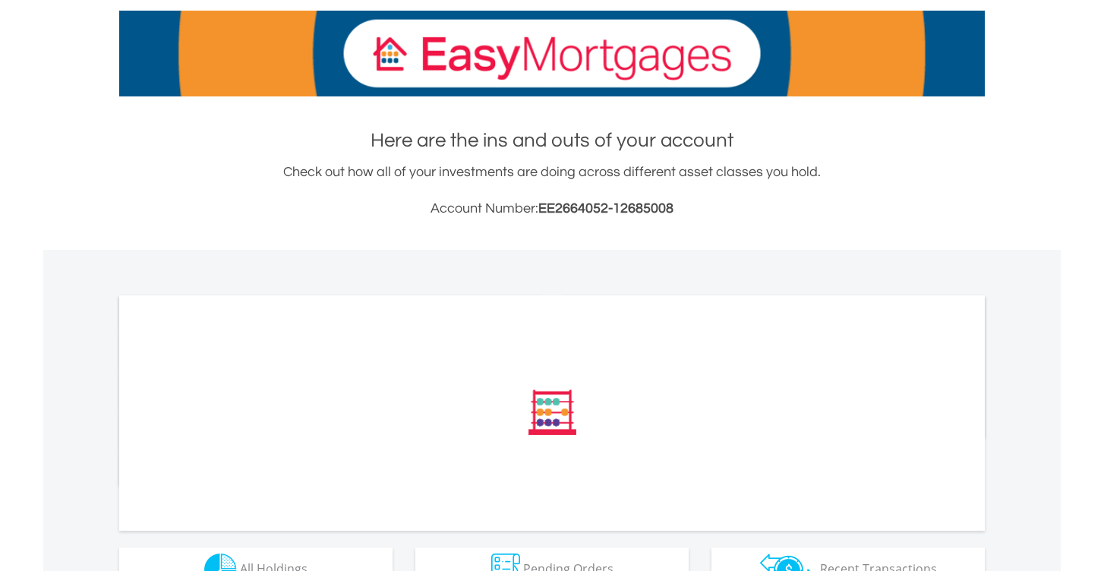
scroll to position [432, 0]
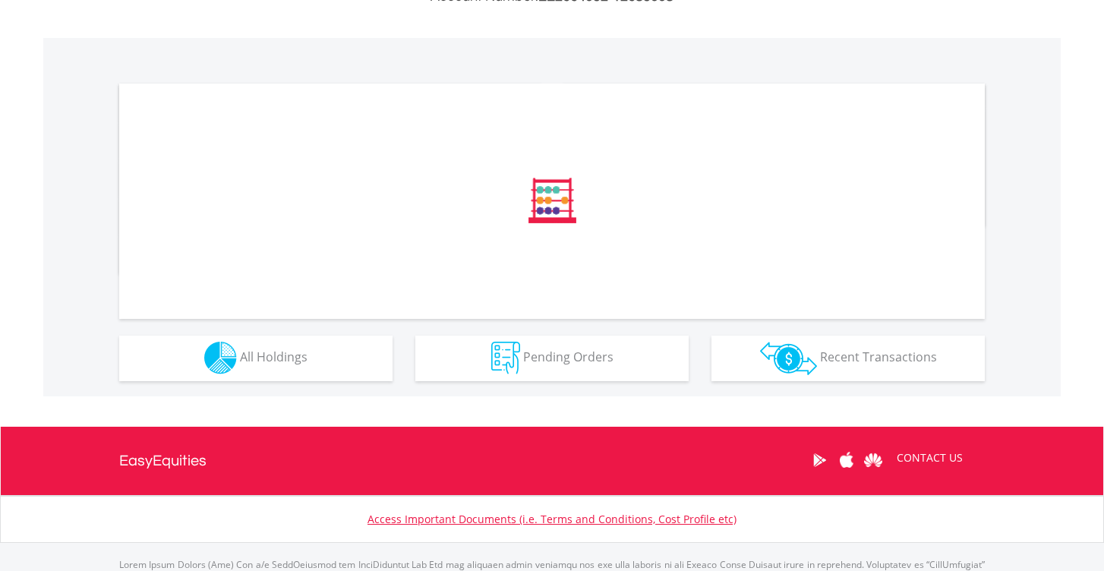
click at [764, 347] on img "button" at bounding box center [788, 358] width 57 height 33
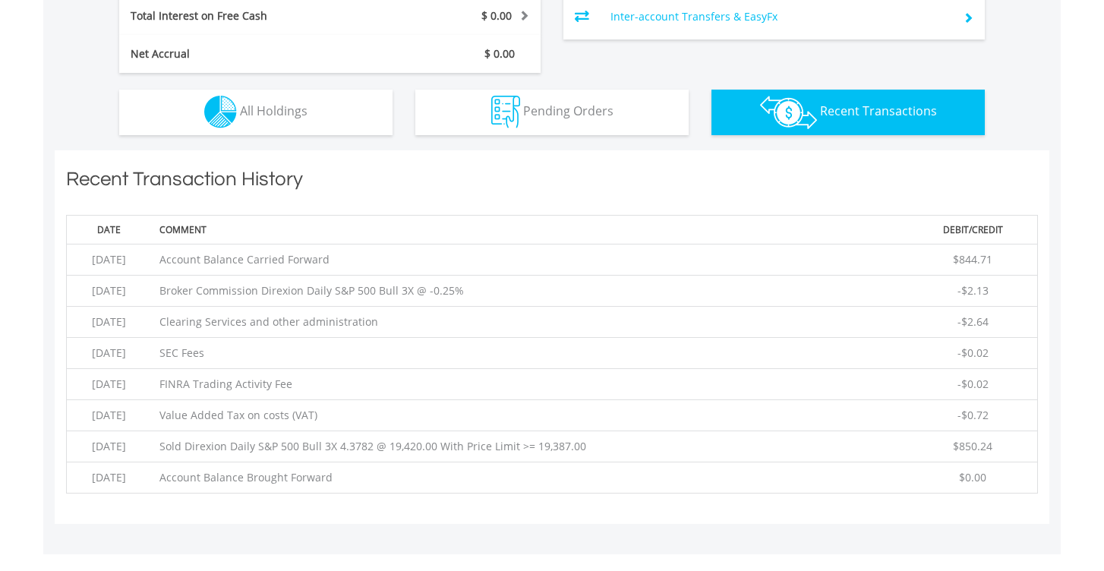
scroll to position [1064, 0]
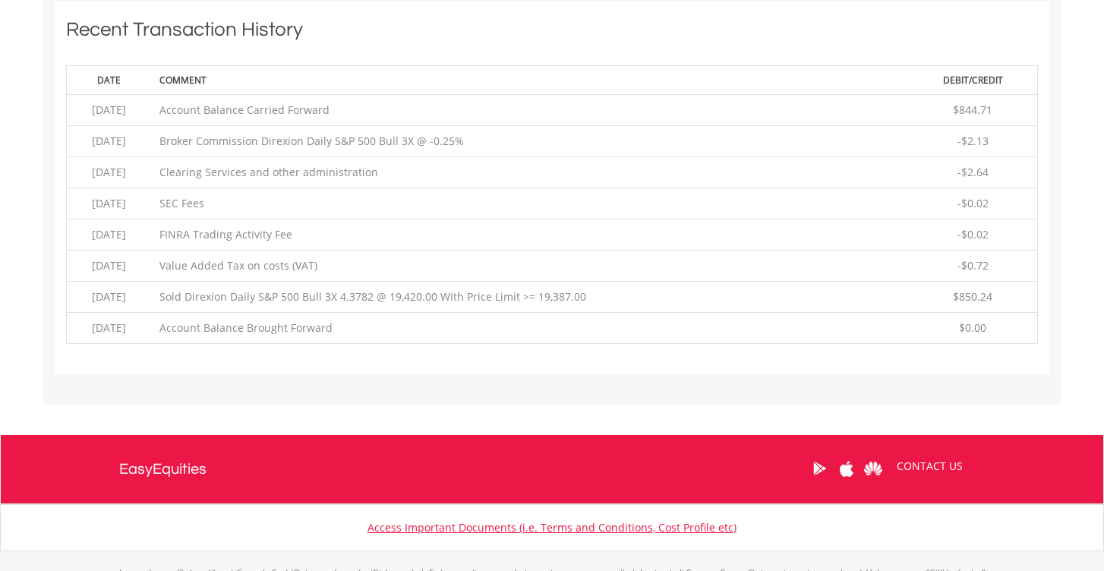
click at [601, 295] on td "Sold Direxion Daily S&P 500 Bull 3X 4.3782 @ 19,420.00 With Price Limit >= 19,3…" at bounding box center [530, 297] width 756 height 31
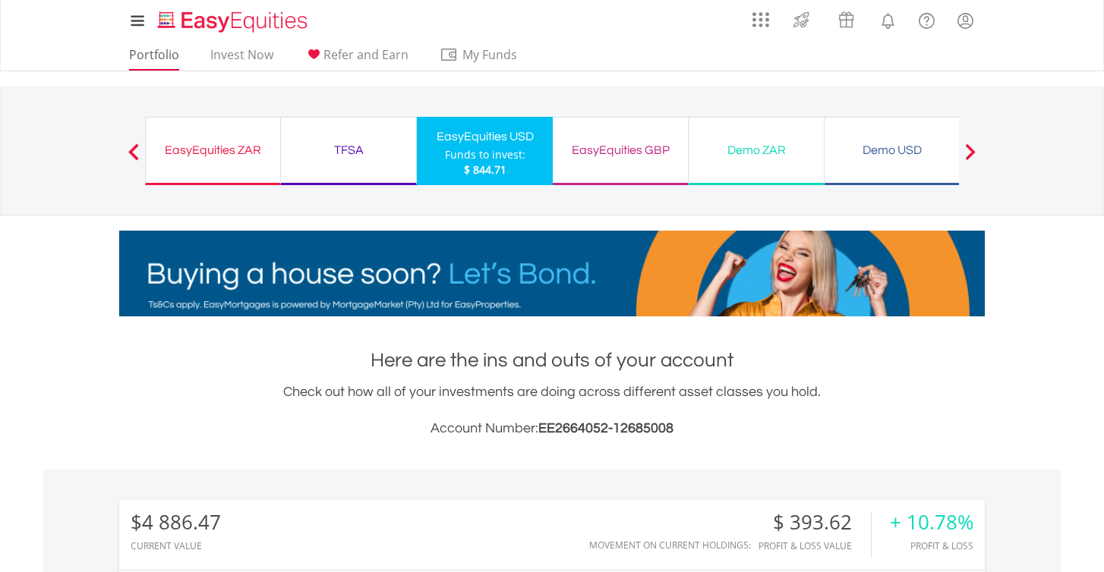
scroll to position [0, 0]
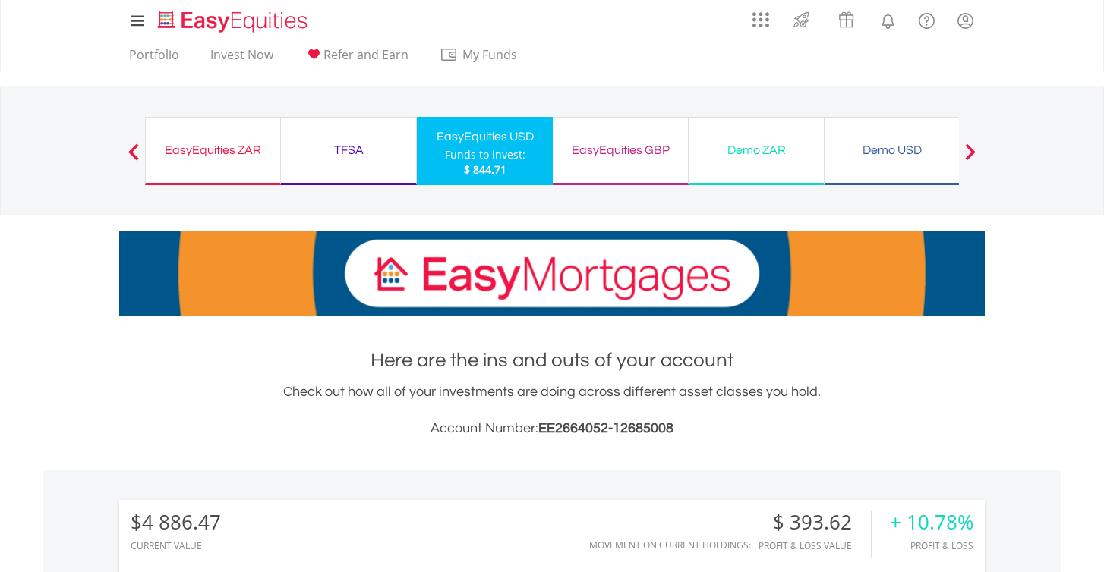
click at [229, 143] on div "EasyEquities ZAR" at bounding box center [213, 150] width 116 height 21
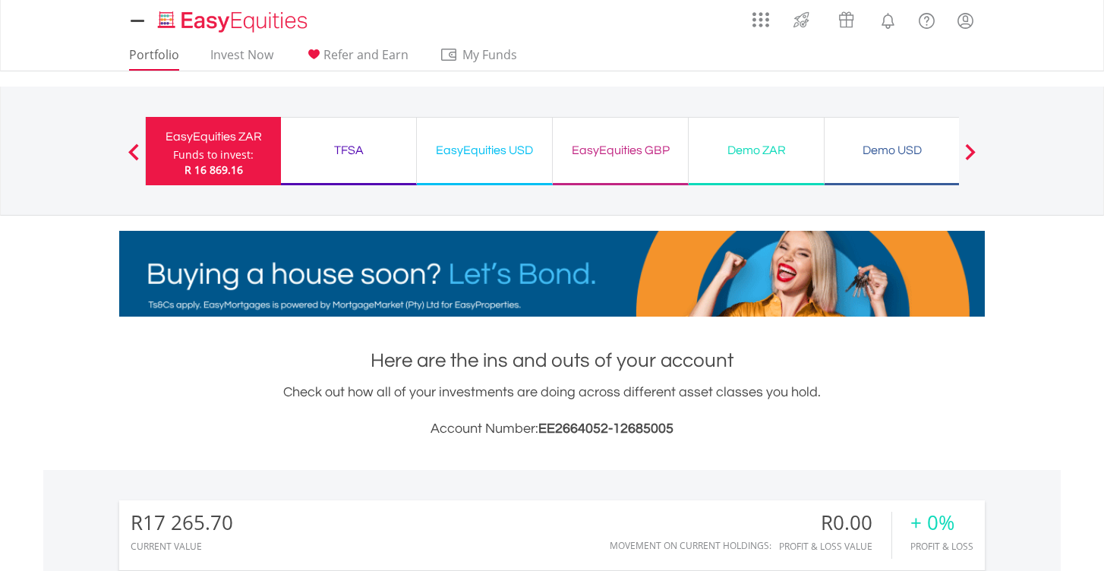
click at [142, 61] on link "Portfolio" at bounding box center [154, 59] width 62 height 24
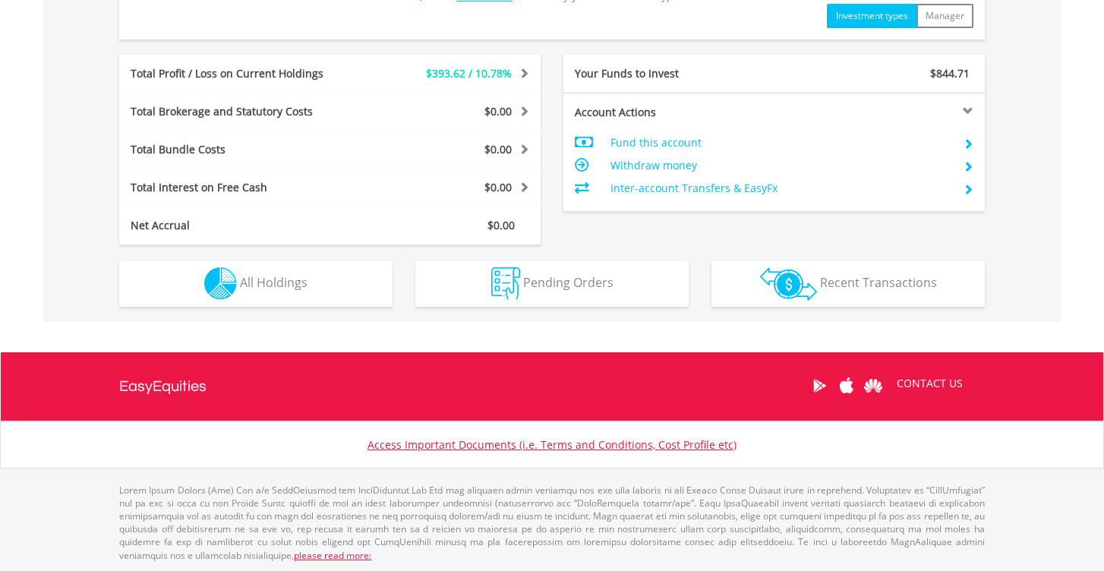
scroll to position [742, 0]
click at [354, 266] on button "Holdings All Holdings" at bounding box center [255, 285] width 273 height 46
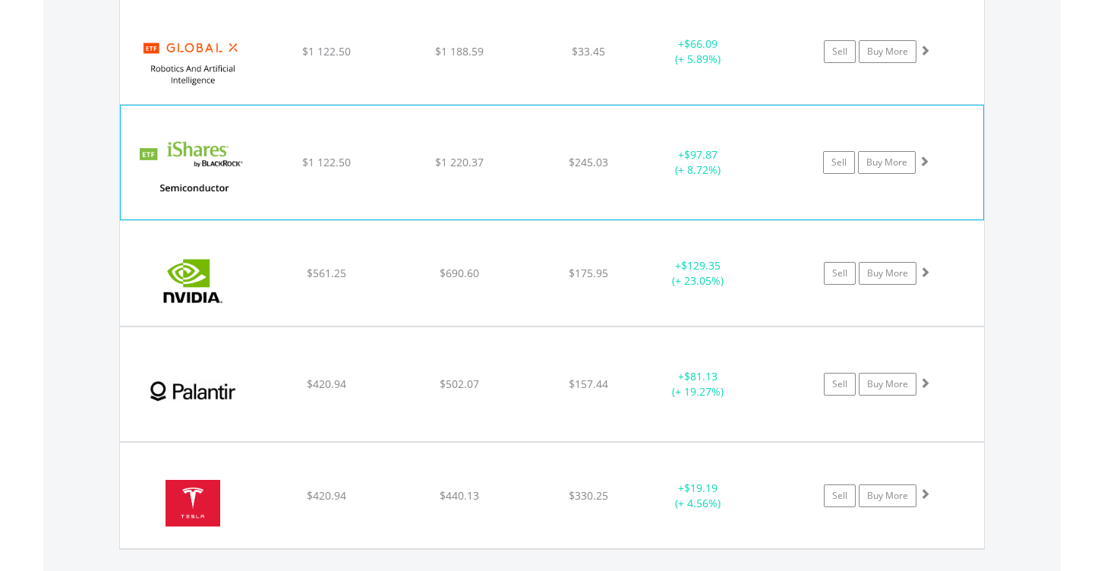
scroll to position [1192, 0]
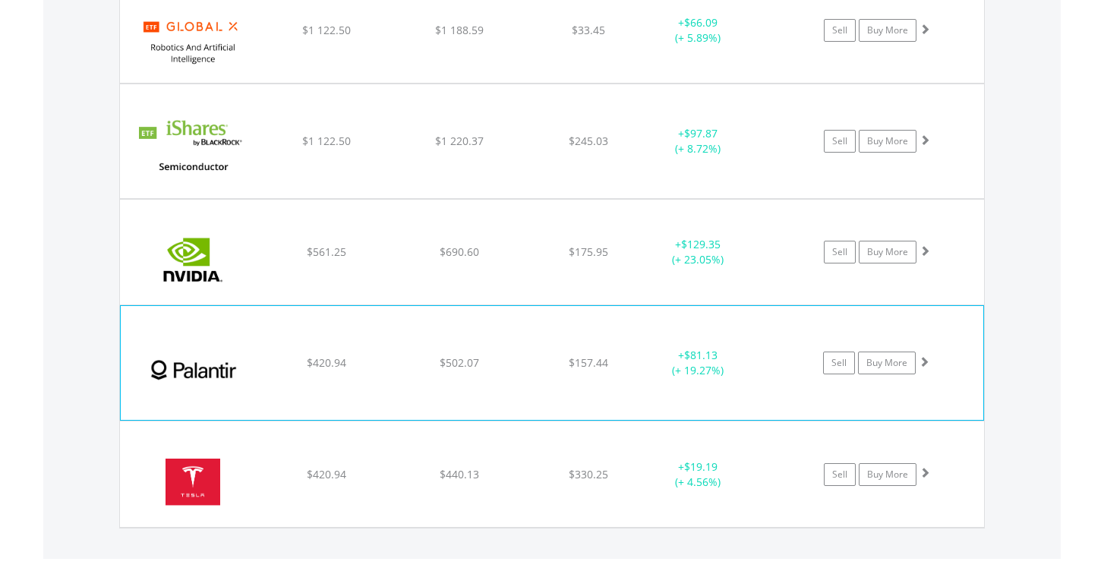
click at [622, 83] on div "﻿ Palantir Technologies Inc $420.94 $502.07 $157.44 + $81.13 (+ 19.27%) Sell Bu…" at bounding box center [552, 31] width 864 height 104
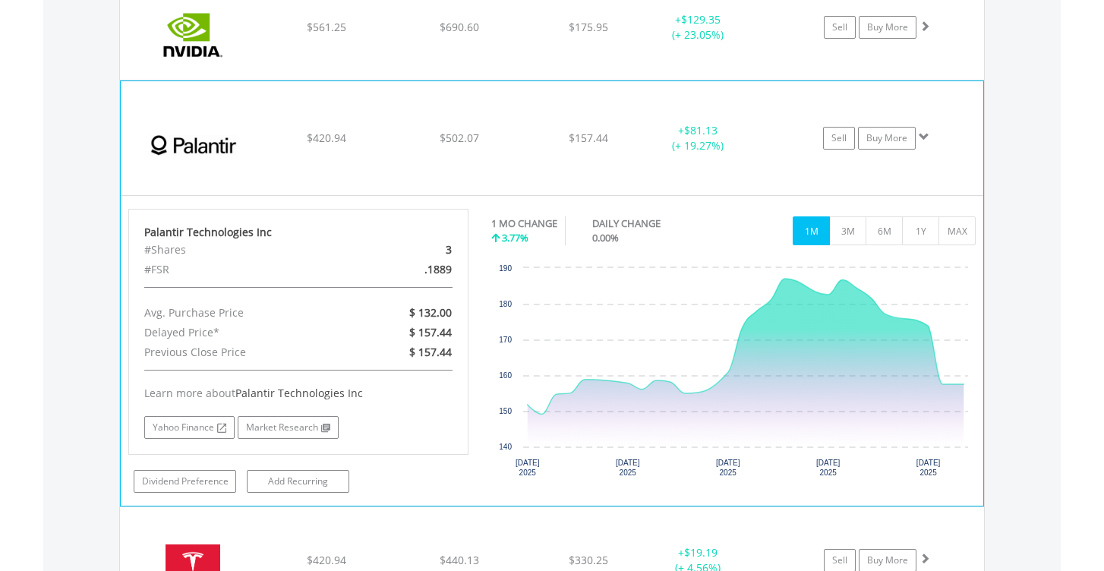
scroll to position [1426, 0]
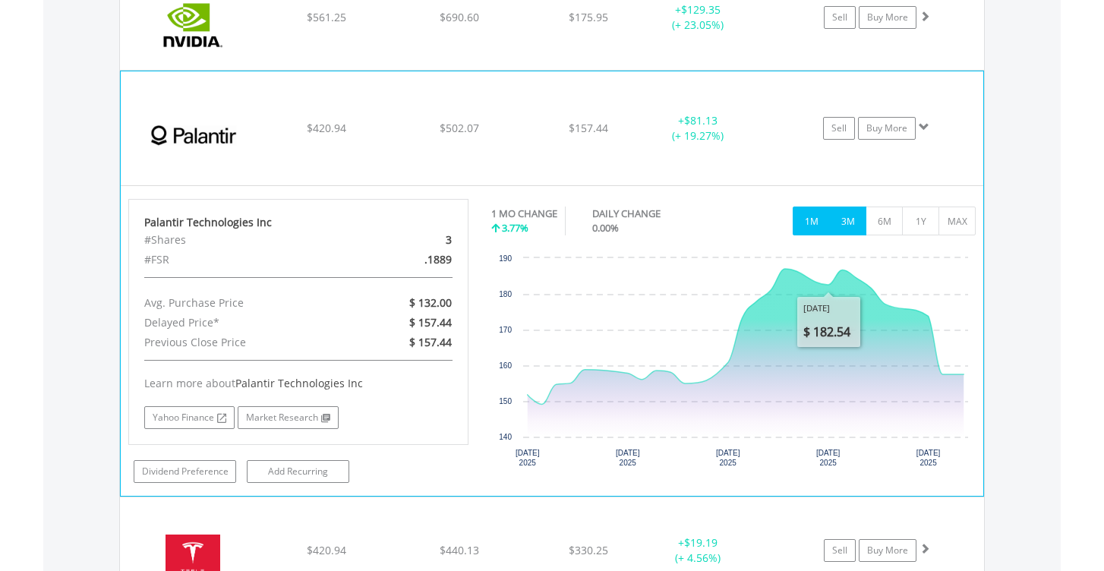
click at [849, 221] on button "3M" at bounding box center [847, 220] width 37 height 29
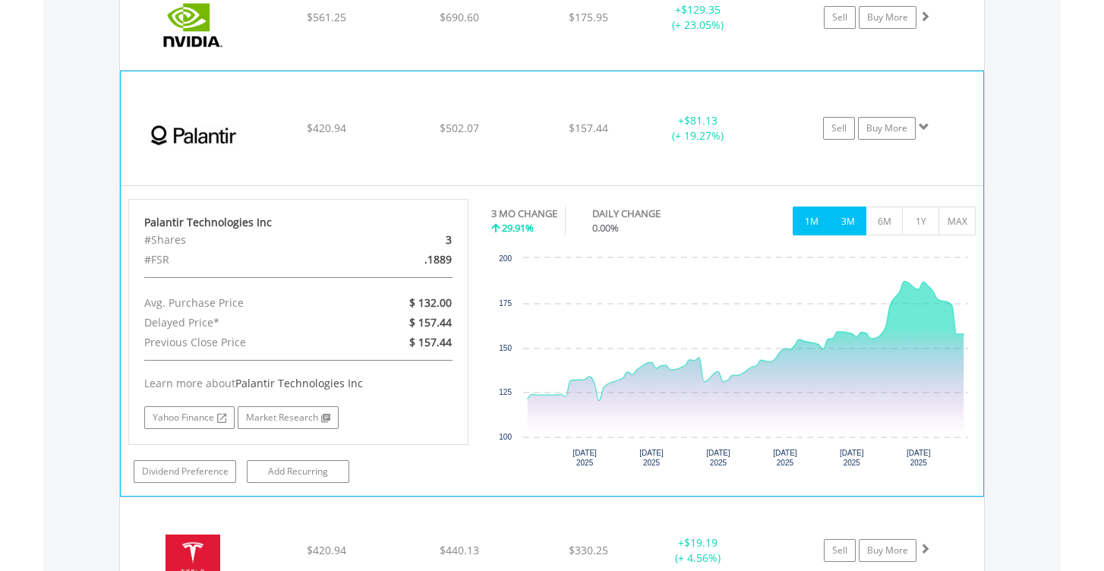
click at [818, 213] on button "1M" at bounding box center [811, 220] width 37 height 29
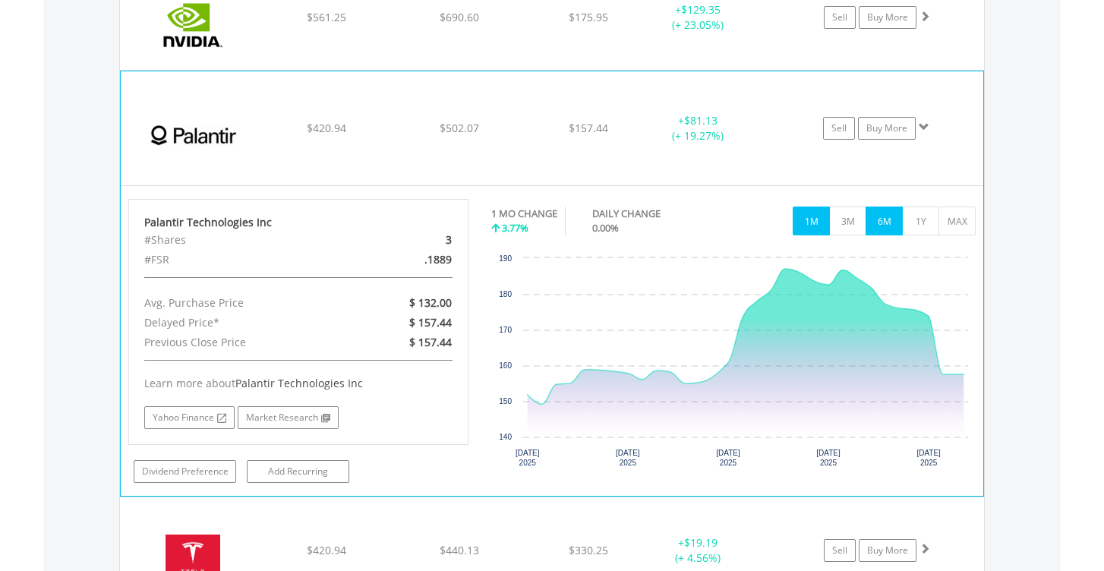
click at [887, 216] on button "6M" at bounding box center [883, 220] width 37 height 29
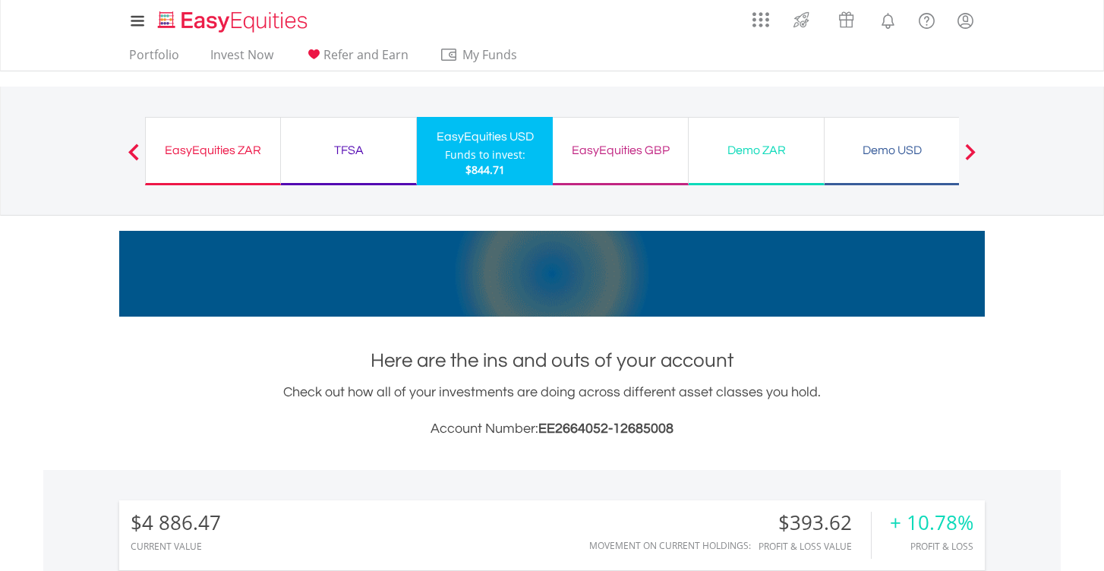
scroll to position [0, 0]
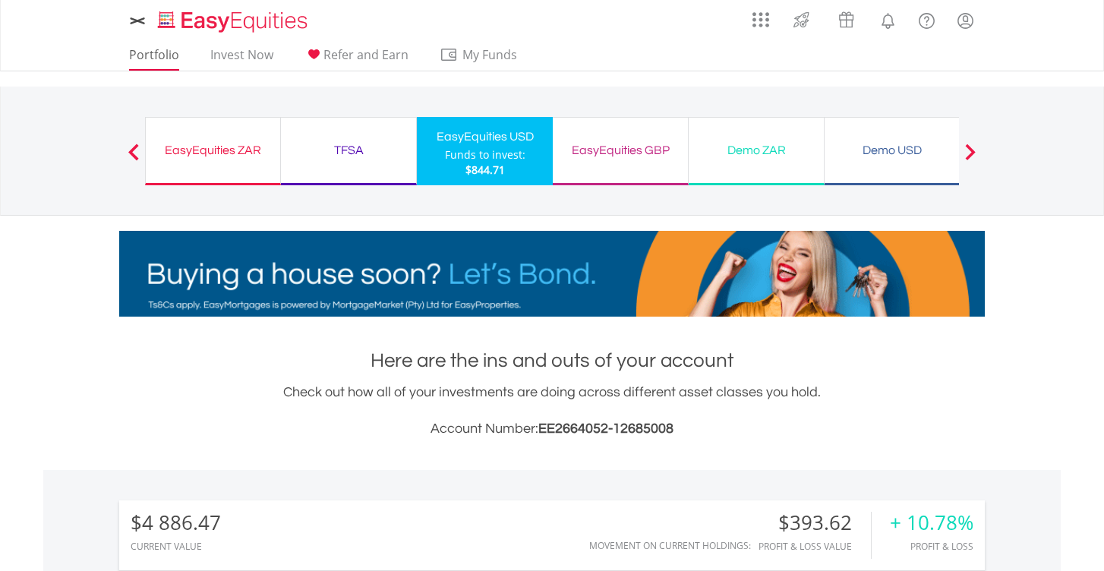
click at [143, 55] on link "Portfolio" at bounding box center [154, 59] width 62 height 24
